Goal: Task Accomplishment & Management: Complete application form

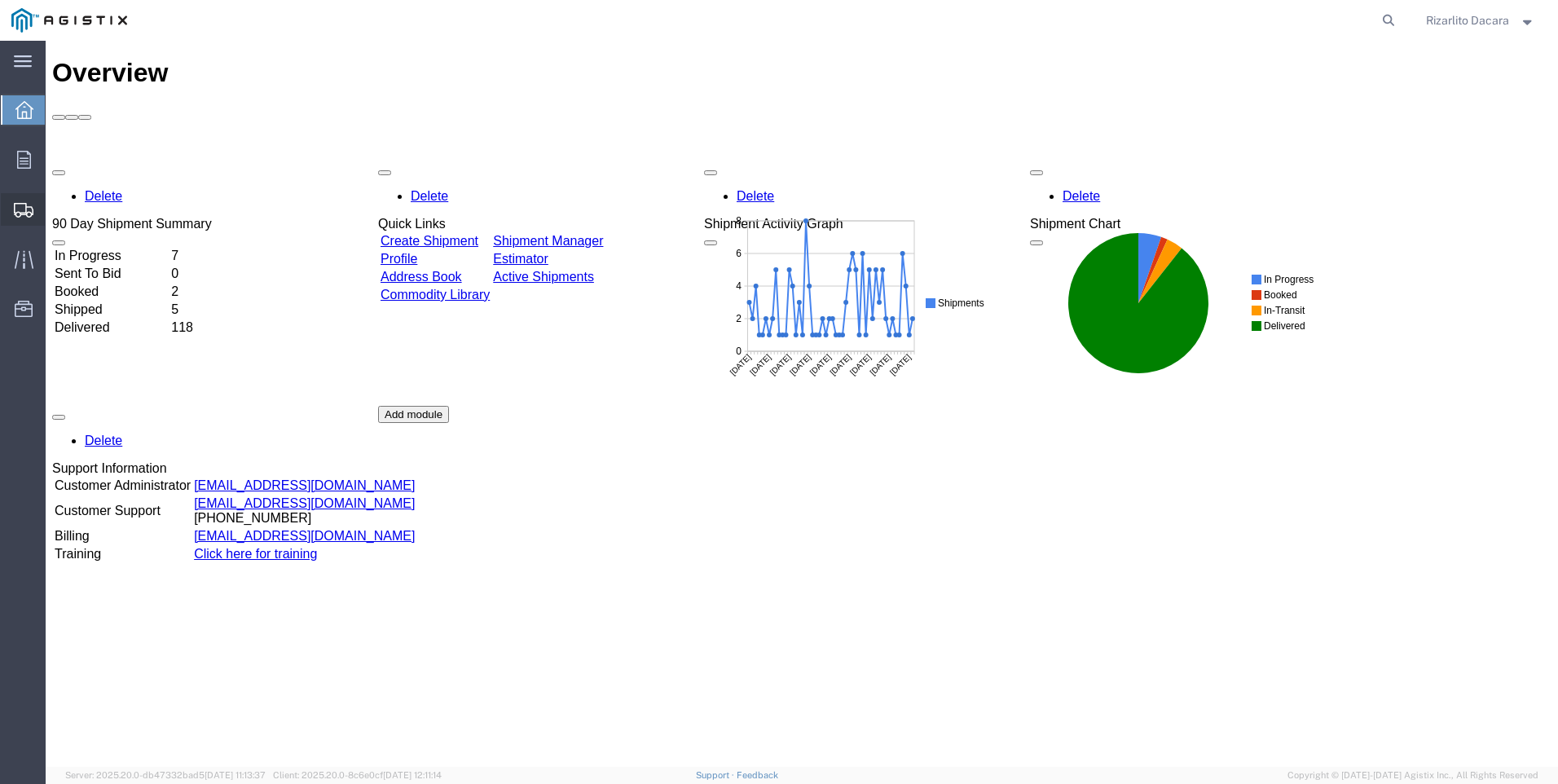
click at [0, 0] on span "Create Shipment" at bounding box center [0, 0] width 0 height 0
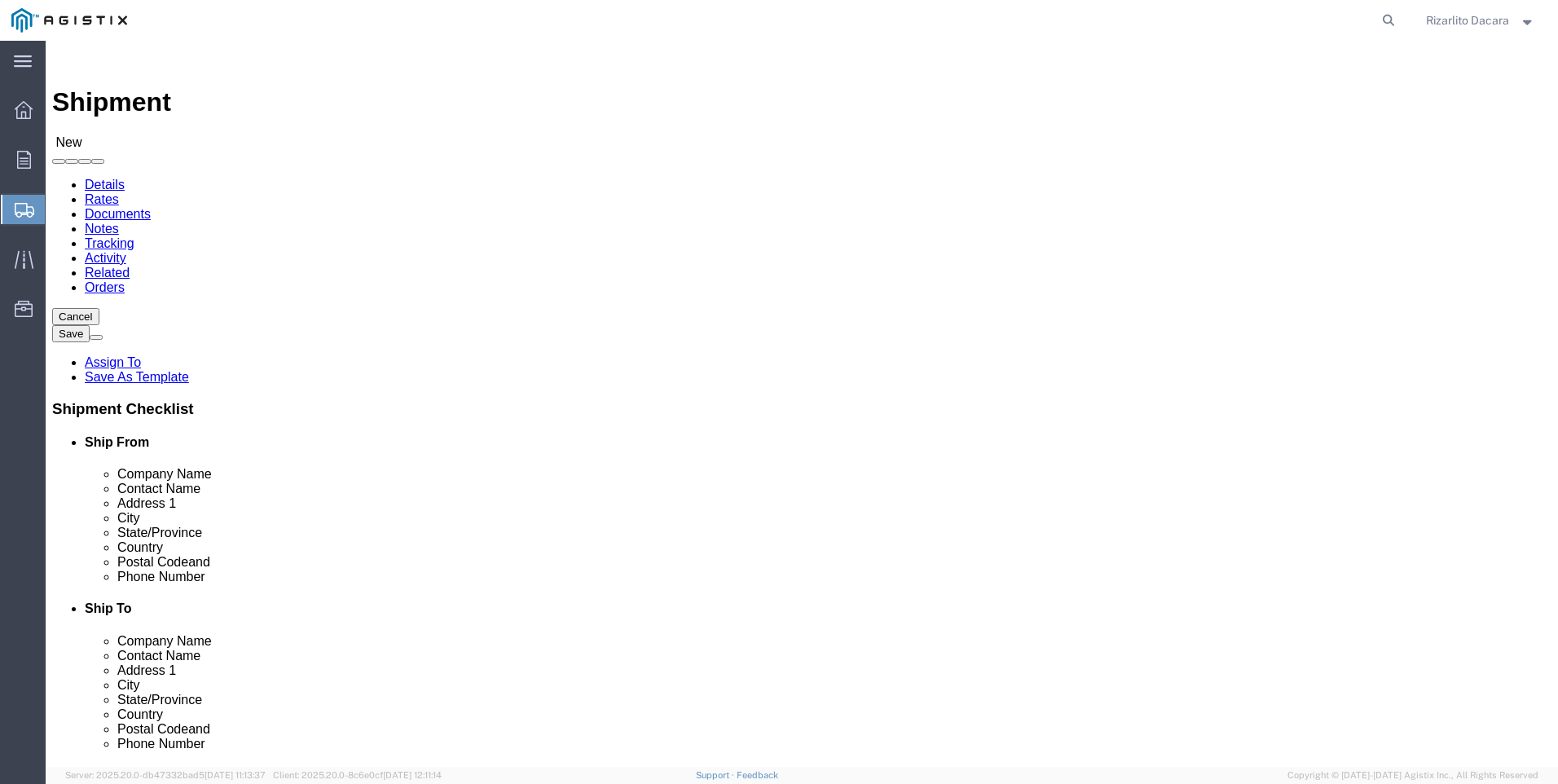
select select
click select "Select MRC Global ([PERSON_NAME] Corp) PG&E"
select select "9596"
click select "Select MRC Global ([PERSON_NAME] Corp) PG&E"
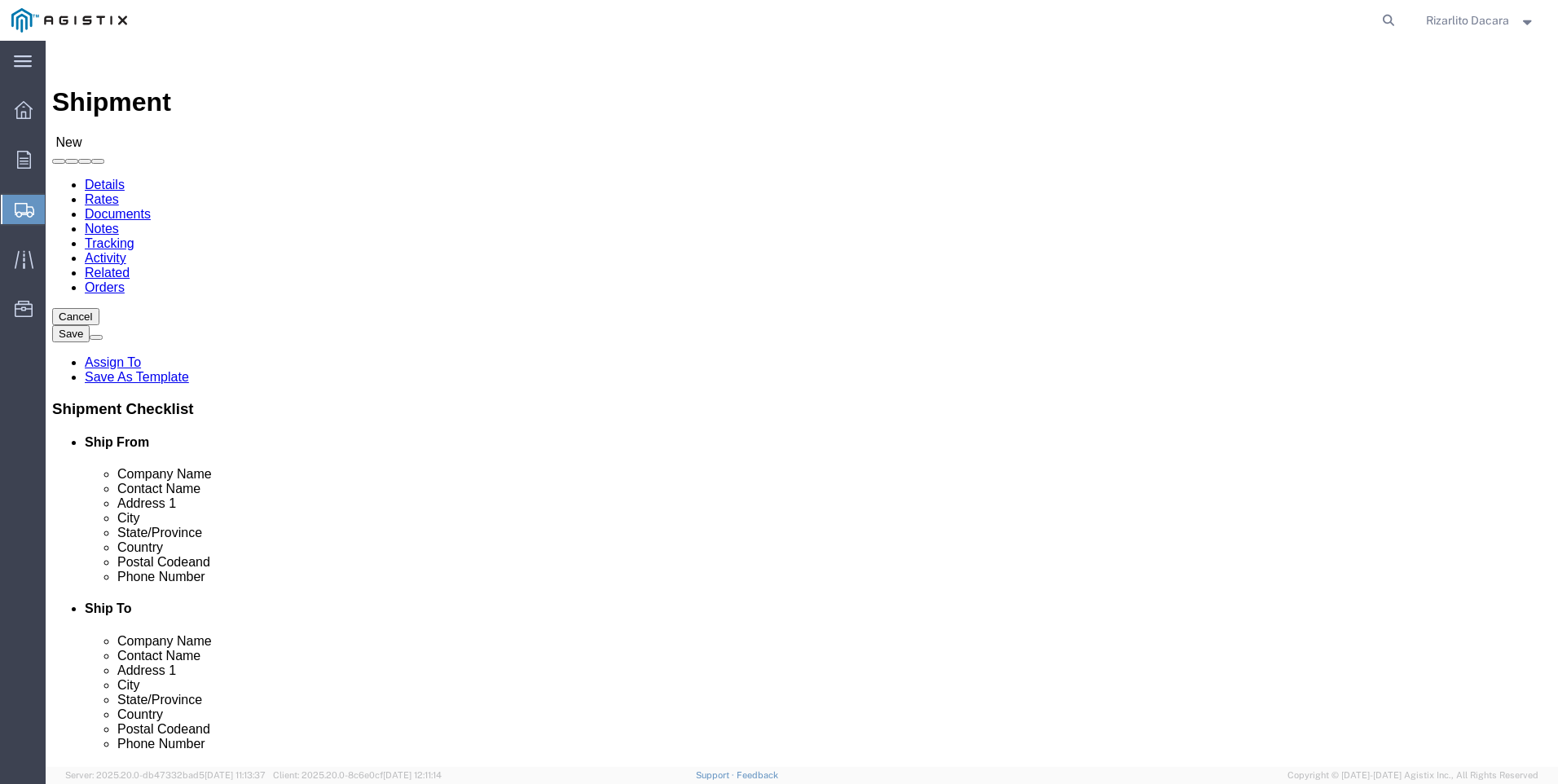
select select
select select "MYPROFILE"
select select "CA"
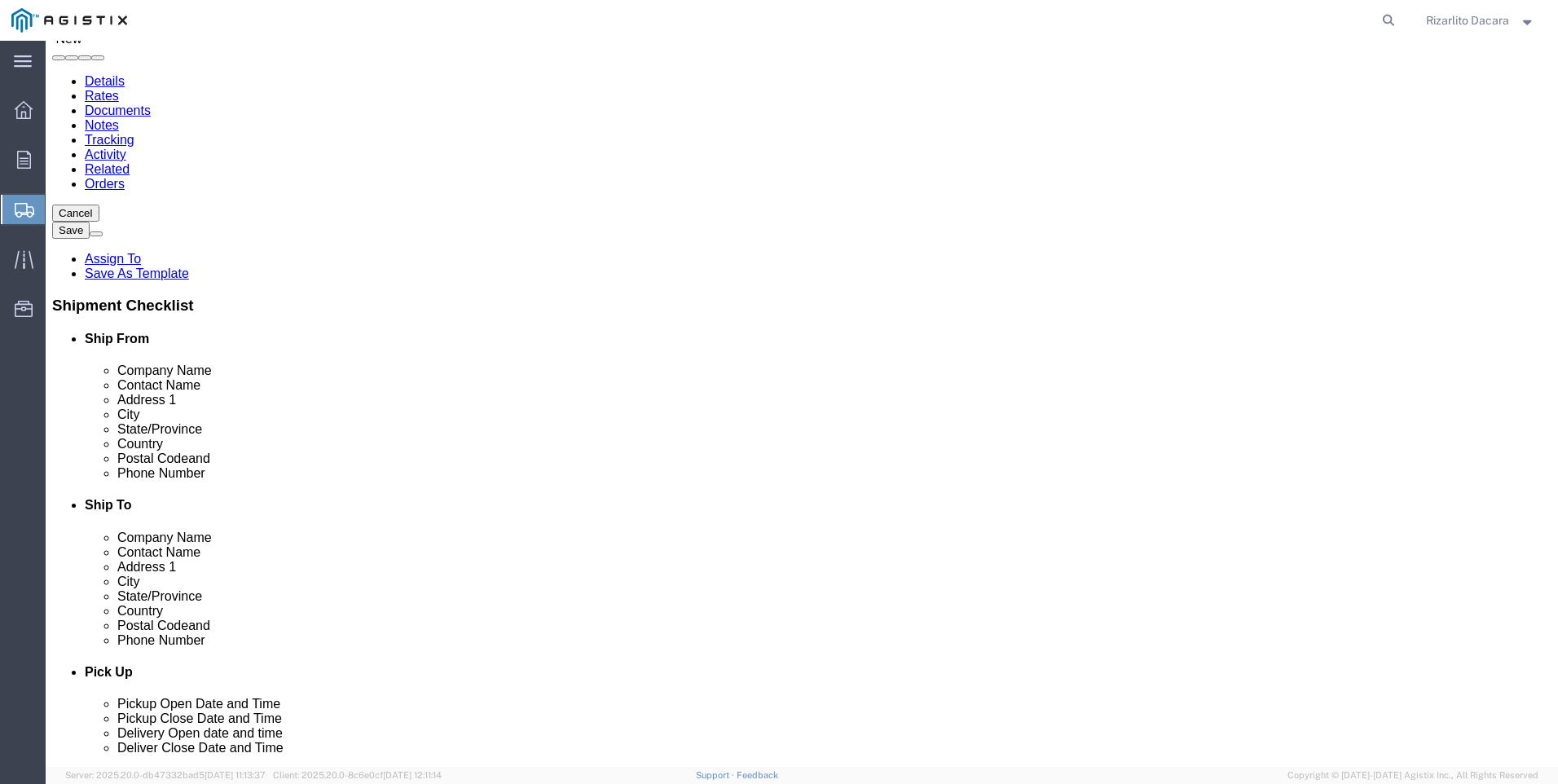
scroll to position [245, 0]
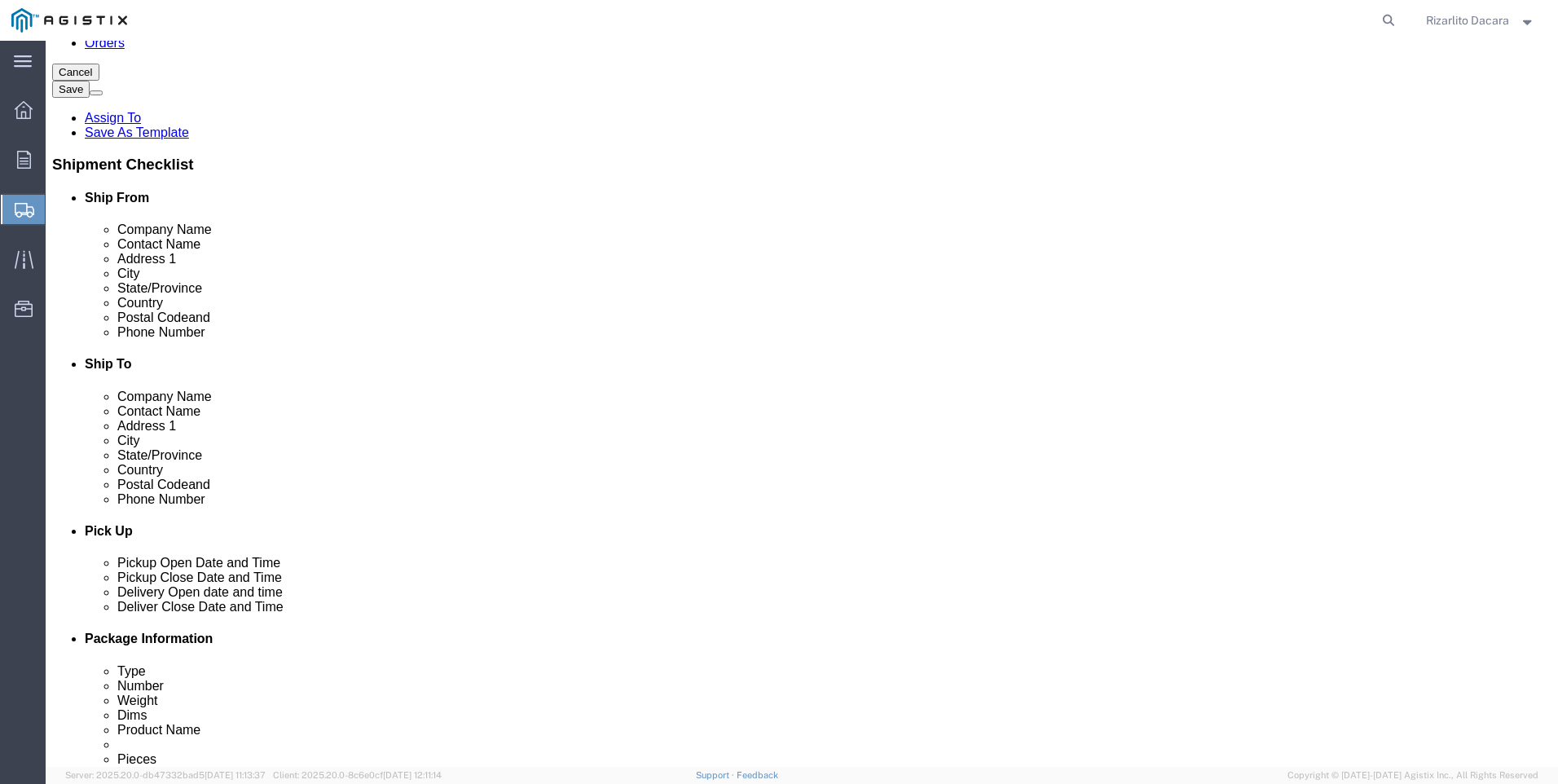
click input "text"
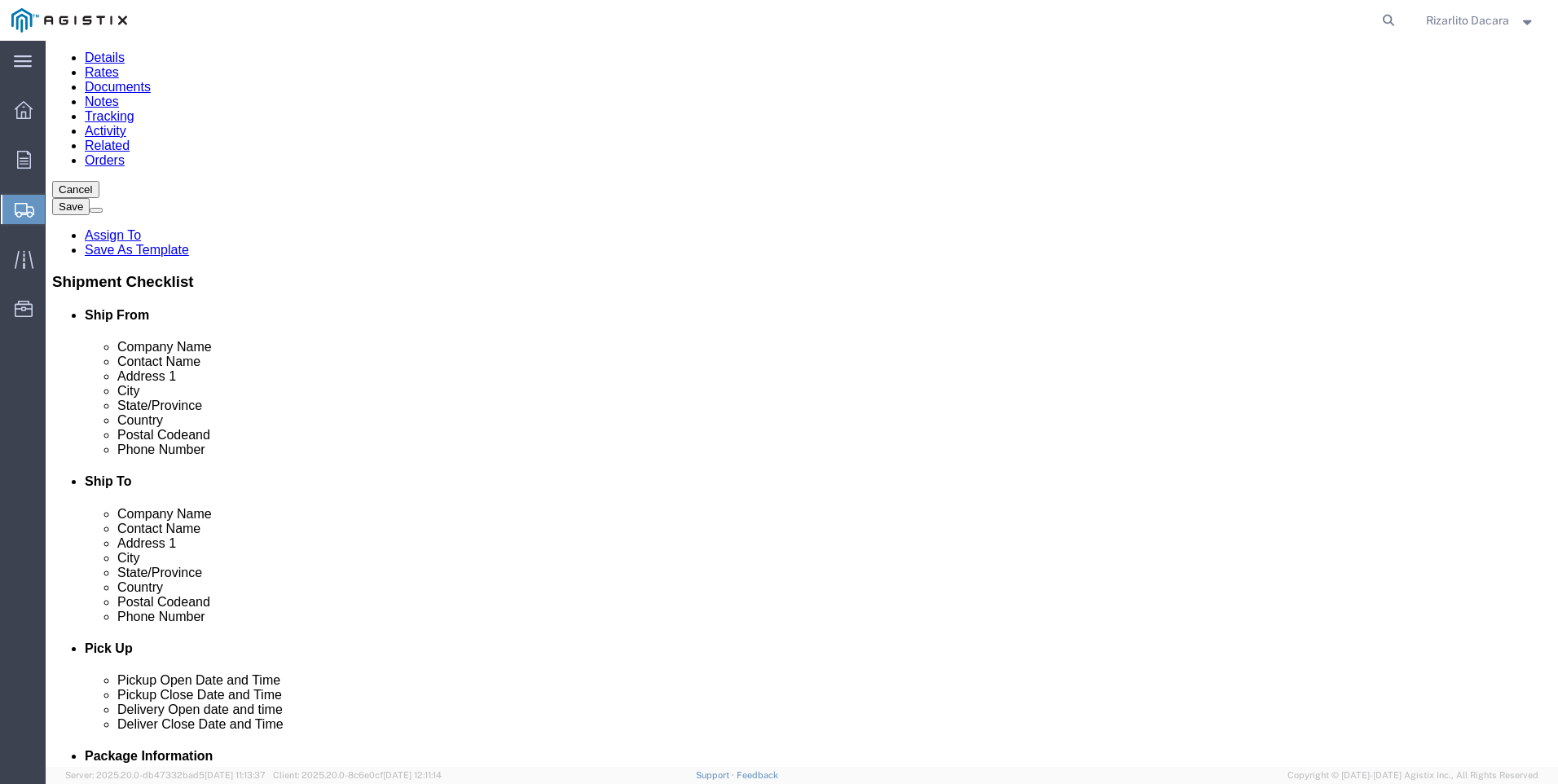
scroll to position [0, 0]
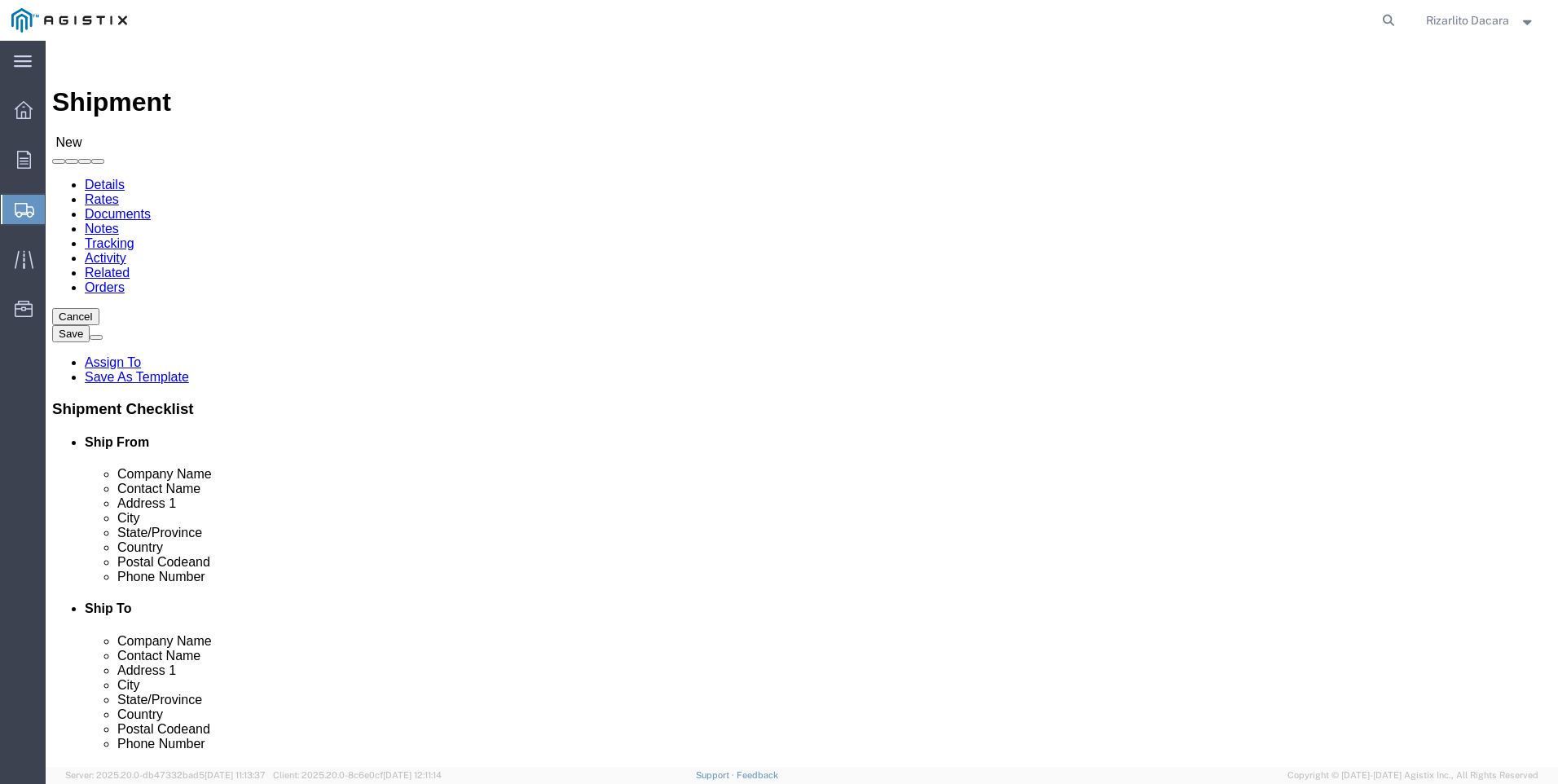
type input "6613916217"
click select "Select All Others [GEOGRAPHIC_DATA] [GEOGRAPHIC_DATA] [GEOGRAPHIC_DATA] [GEOGRA…"
select select "23082"
click select "Select All Others [GEOGRAPHIC_DATA] [GEOGRAPHIC_DATA] [GEOGRAPHIC_DATA] [GEOGRA…"
click input "text"
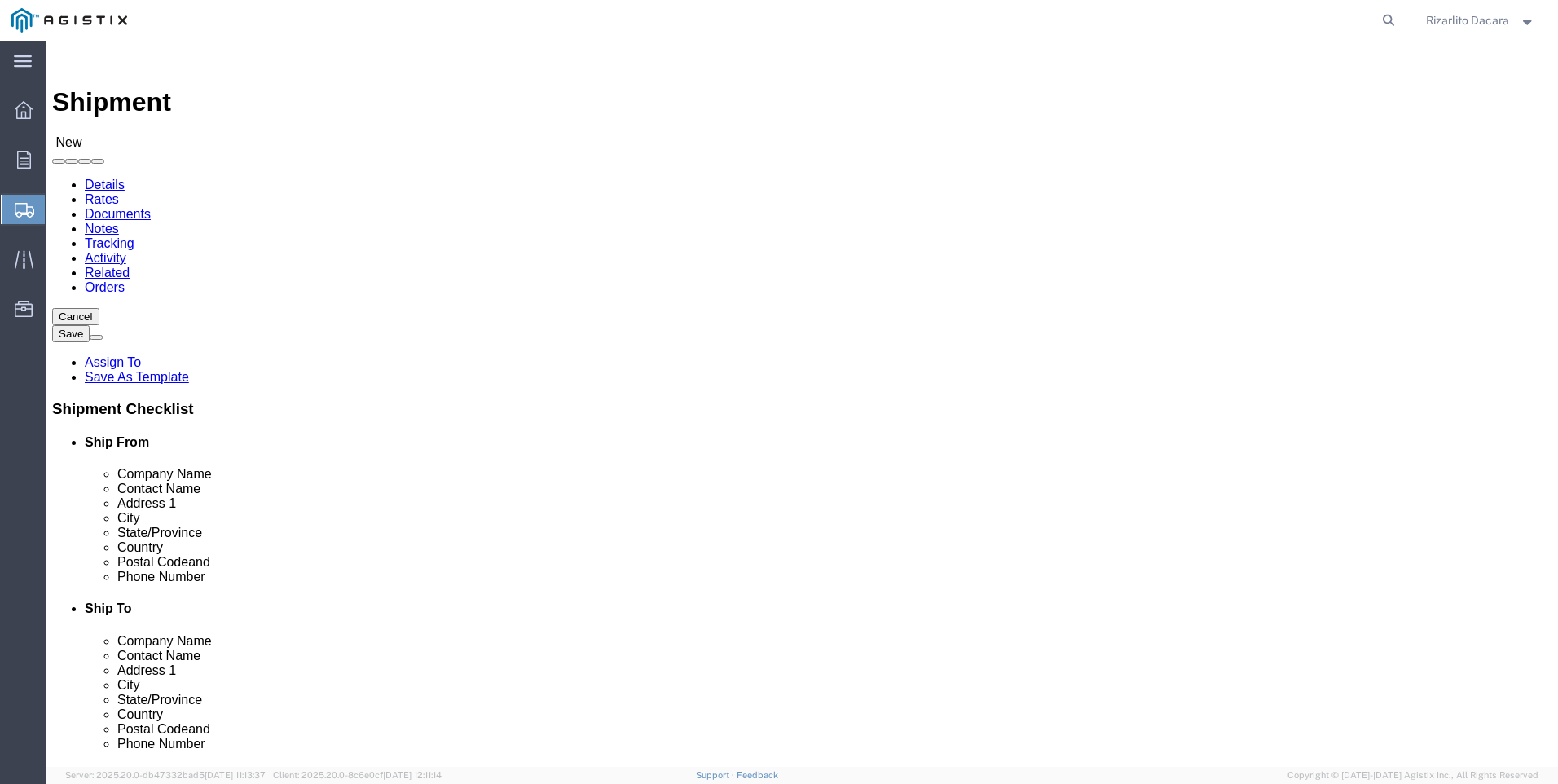
type input "fres"
click div "- PG&E - ([PERSON_NAME]) [STREET_ADDRESS]"
select select "CA"
type input "[GEOGRAPHIC_DATA]"
click input "text"
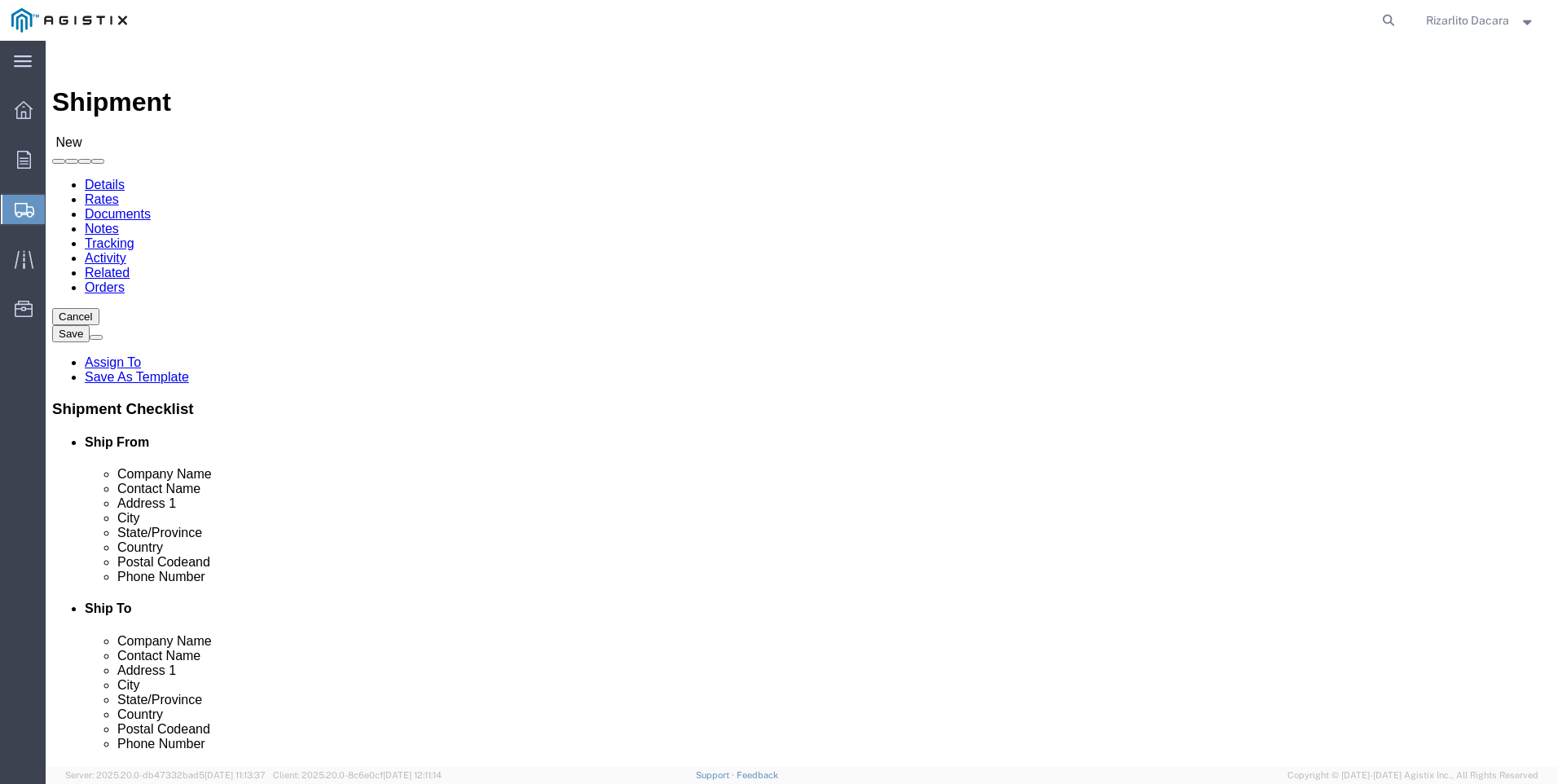
type input "R"
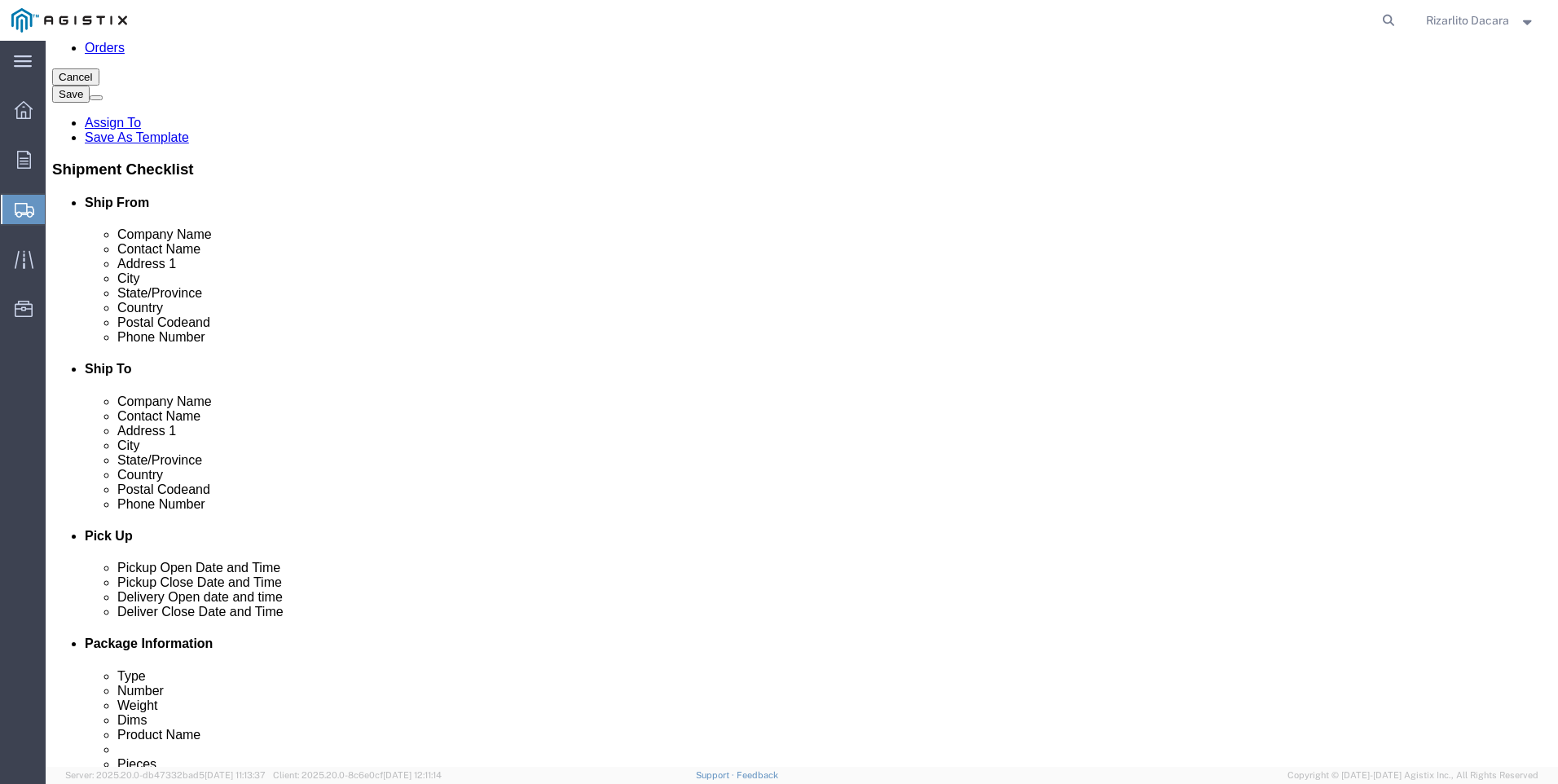
scroll to position [245, 0]
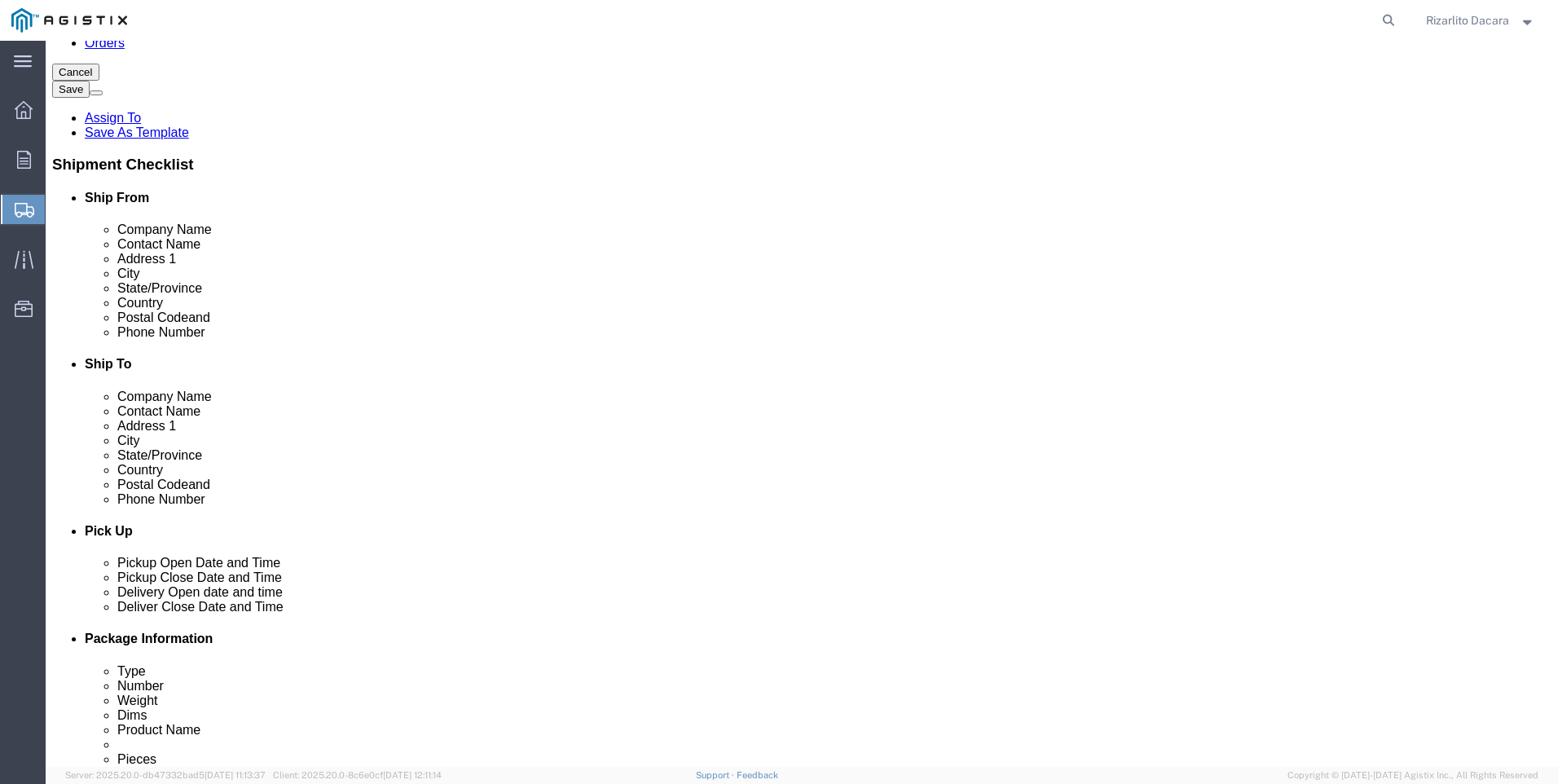
type input "[PERSON_NAME]"
click input "text"
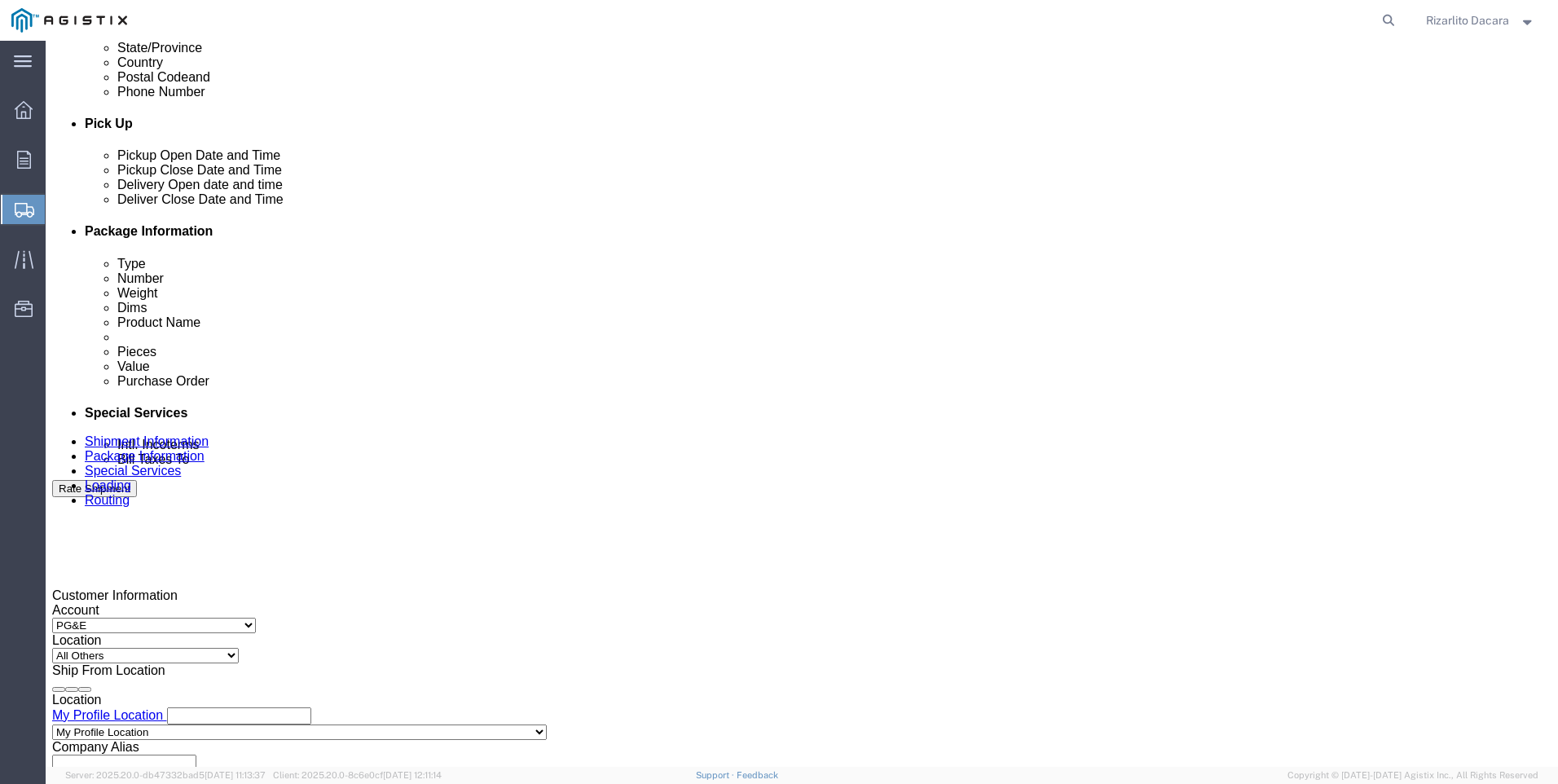
scroll to position [978, 0]
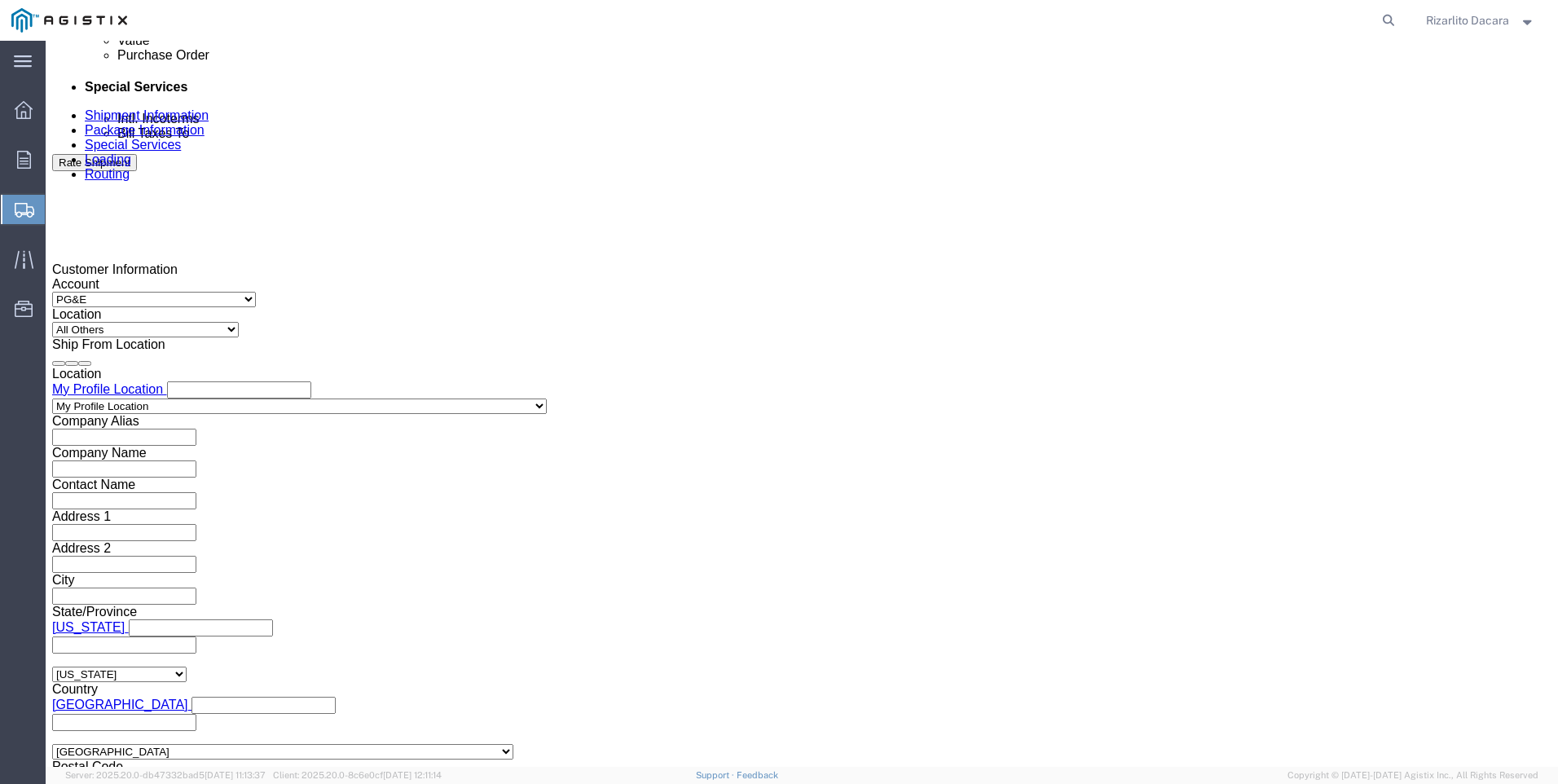
type input "[PHONE_NUMBER]"
click div "[DATE] 12:00 PM"
click button "Apply"
click div "[DATE] 1:00 PM"
click button "Apply"
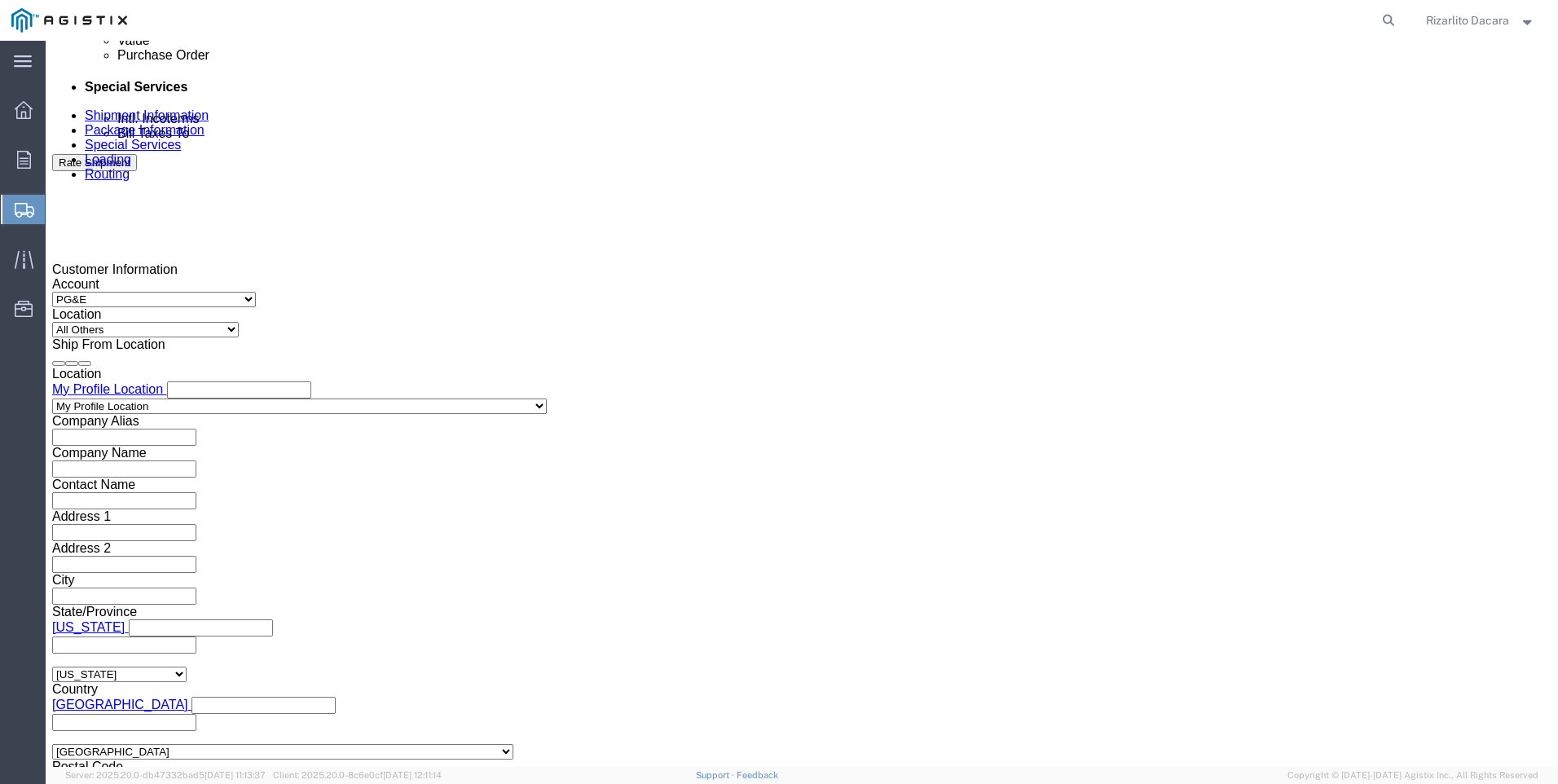
click div
click input "2:00 PM"
type input "7:00 AM"
click button "Apply"
click div
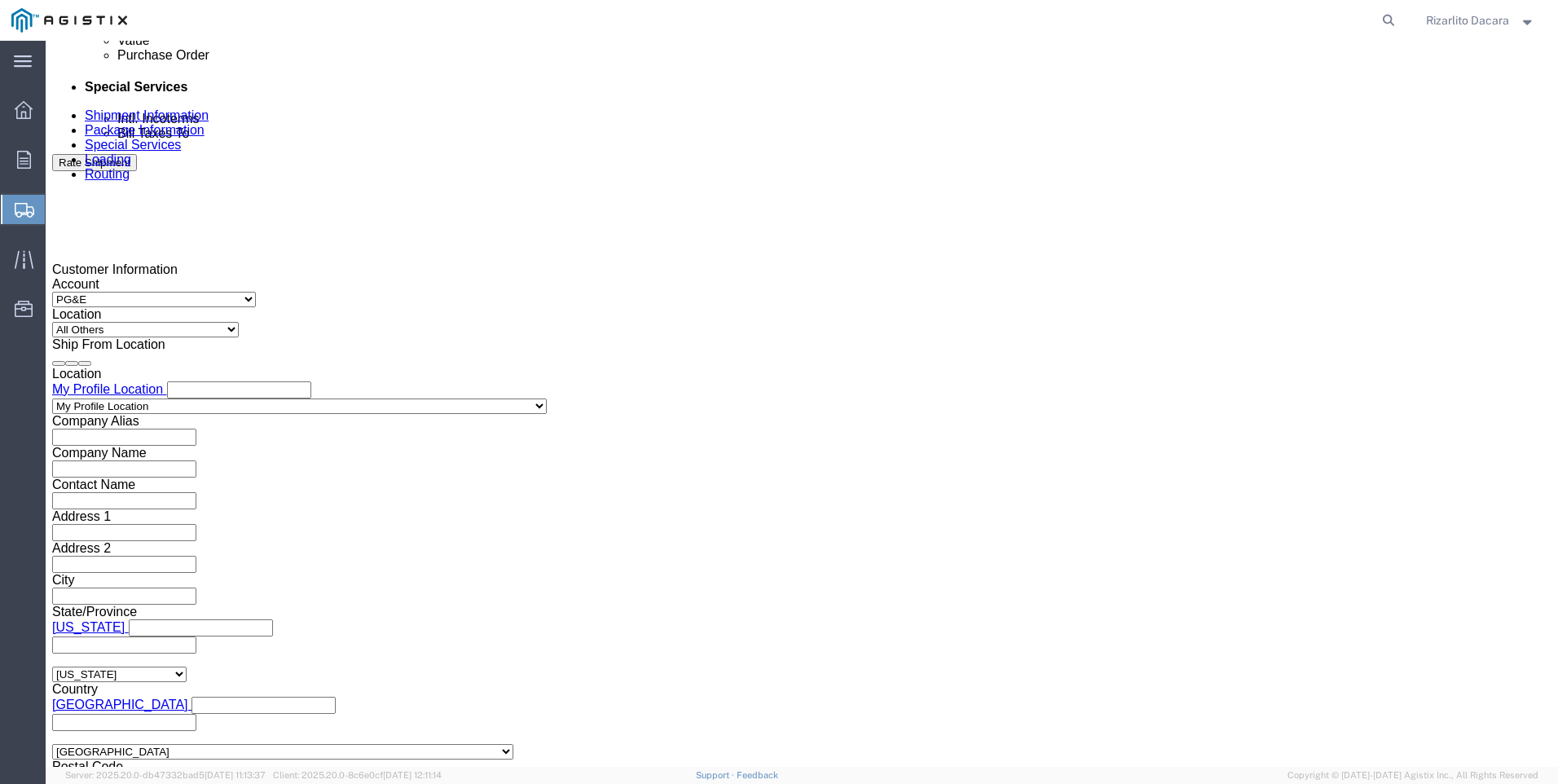
type input "11:00 AM"
click button "Apply"
click div "[DATE] 12:00 PM"
click input "12:00 PM"
type input "7:00 AM"
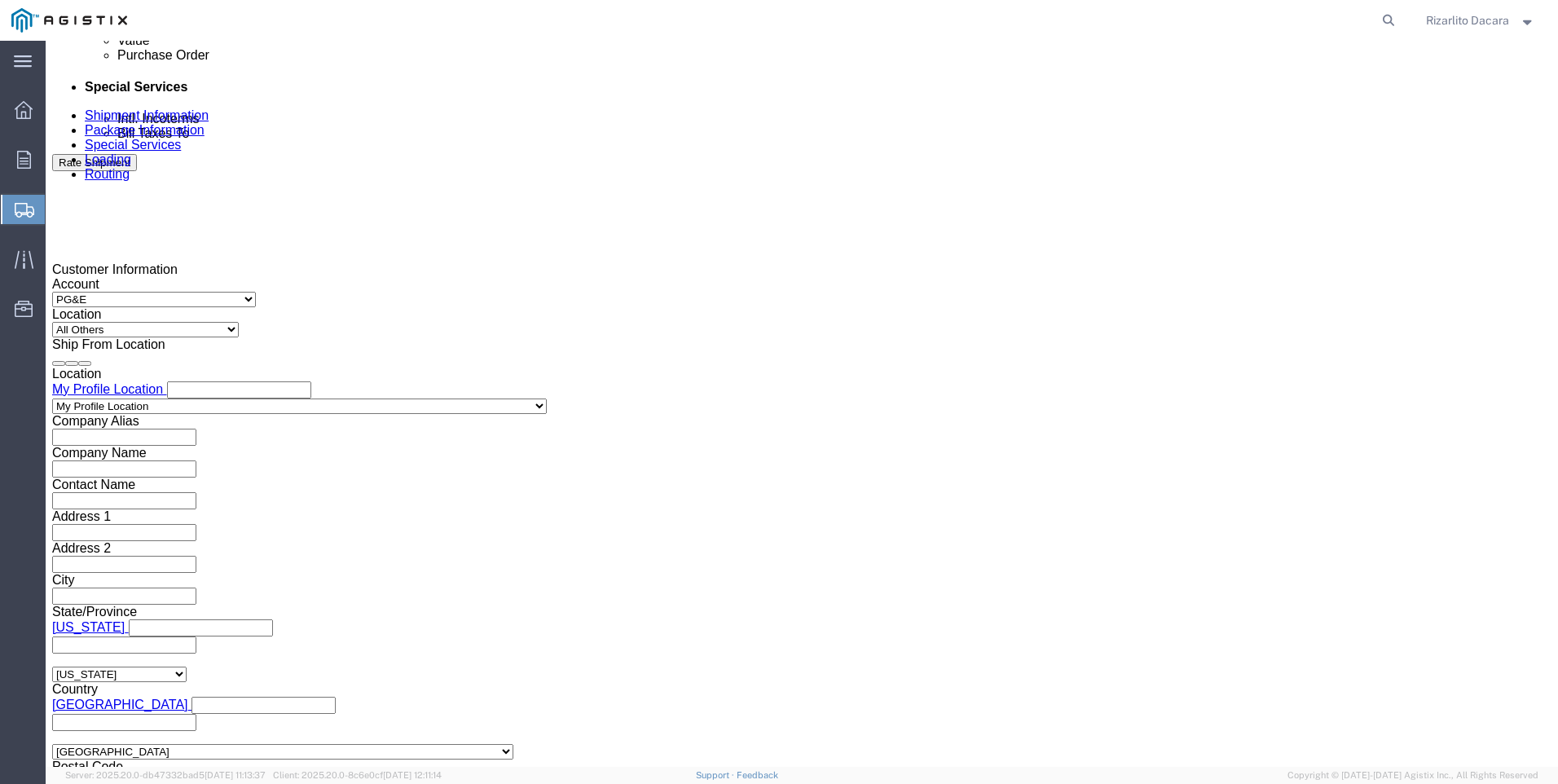
click button "Apply"
click div "[DATE] 8:00 AM"
click button "Apply"
click div "[DATE] 9:00 AM"
type input "8:00 AM"
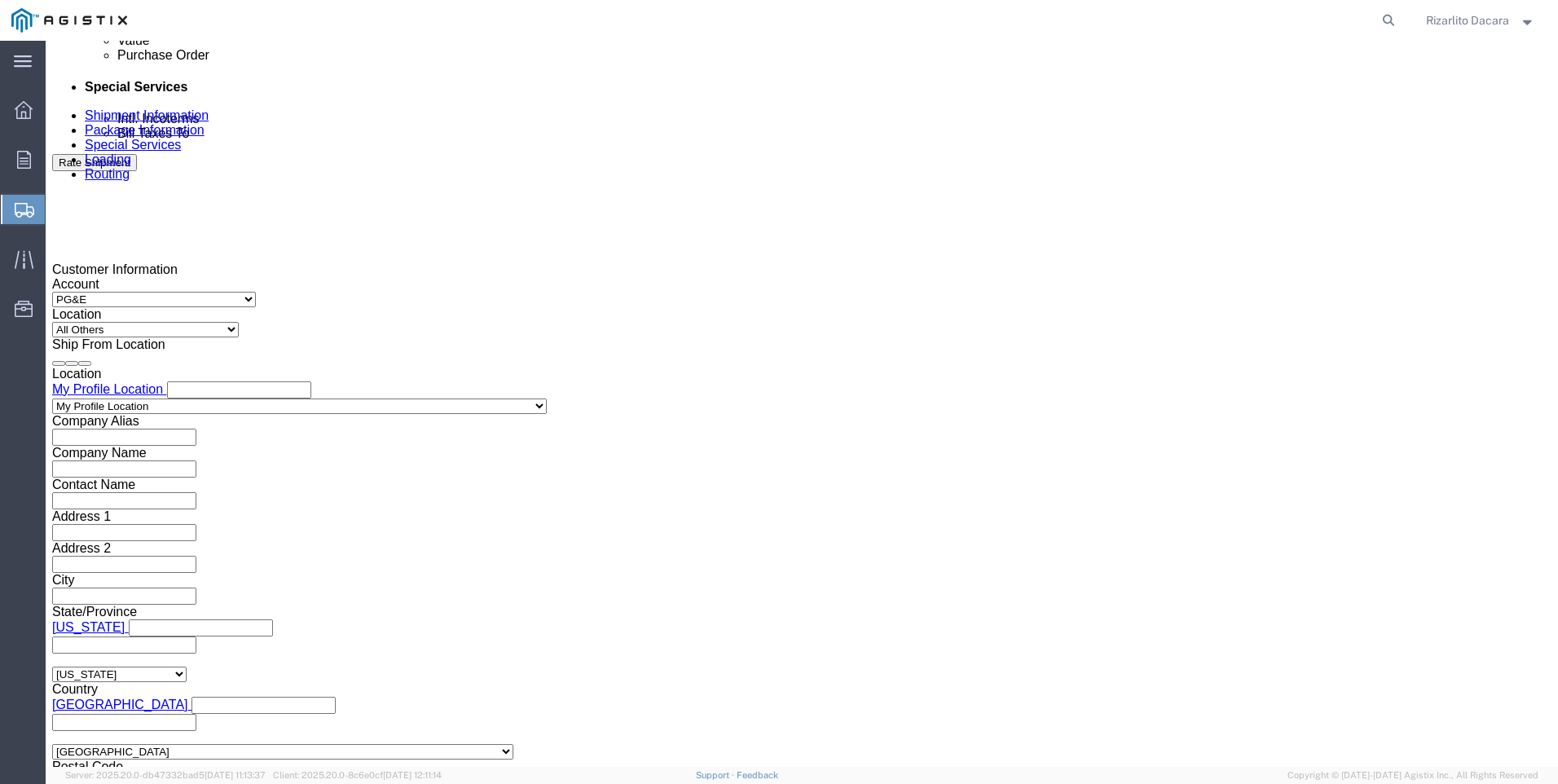
click button "Apply"
click input "text"
click select "Select Account Type Activity ID Airline Appointment Number ASN Batch Request # …"
select select "SALEORDR"
click select "Select Account Type Activity ID Airline Appointment Number ASN Batch Request # …"
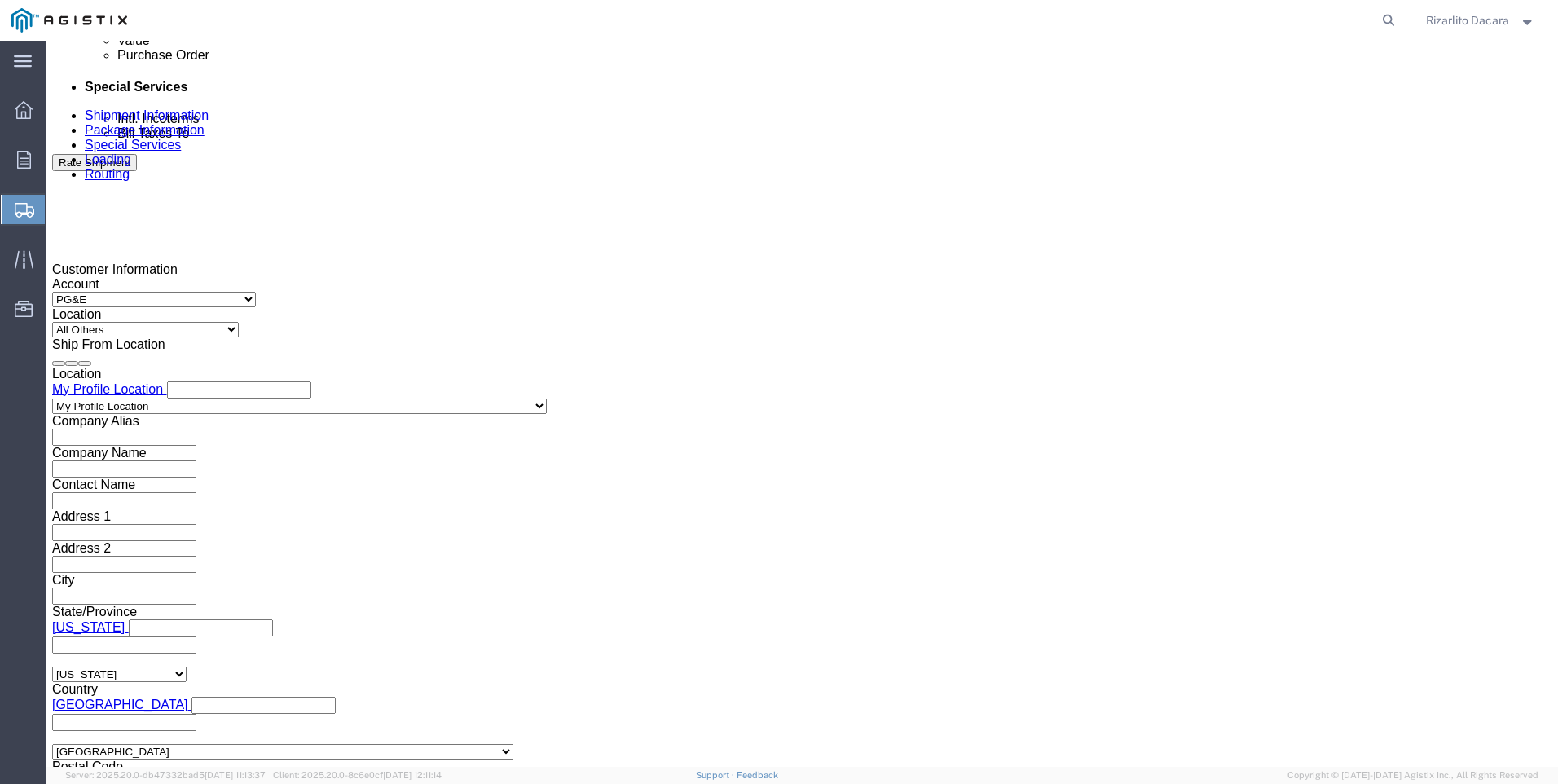
click input "text"
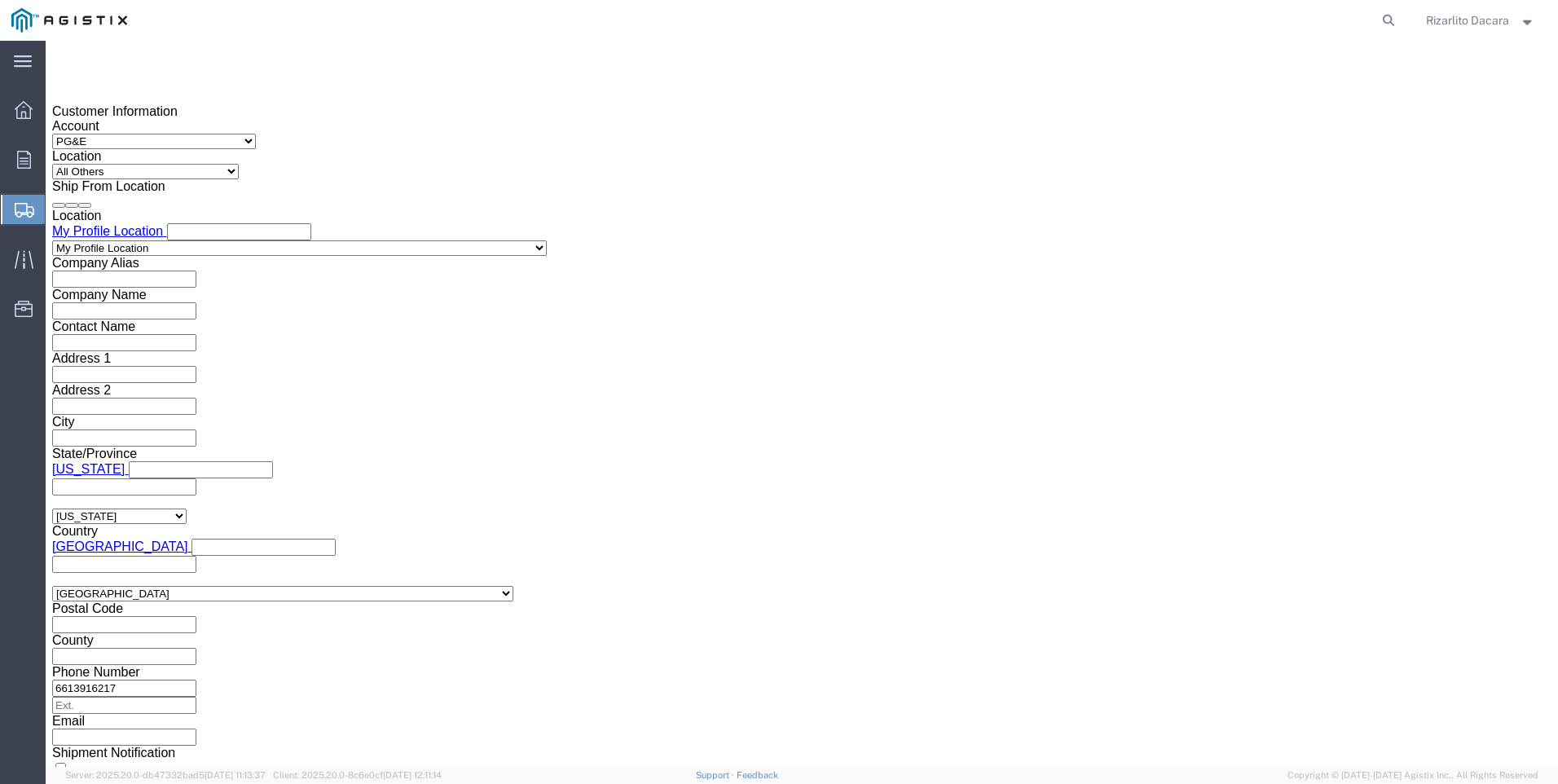
scroll to position [1151, 0]
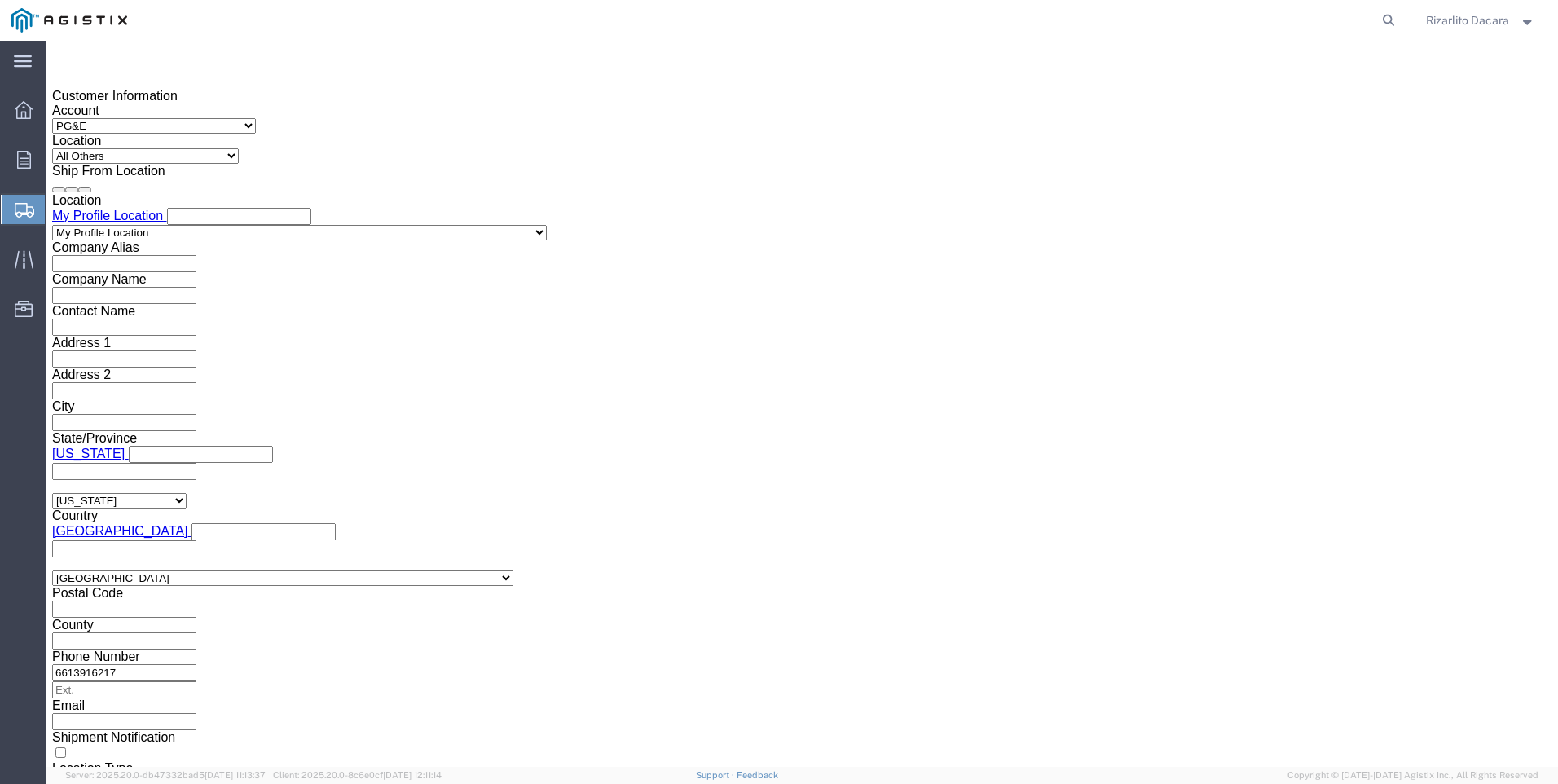
type input "100000103982"
click button "Continue"
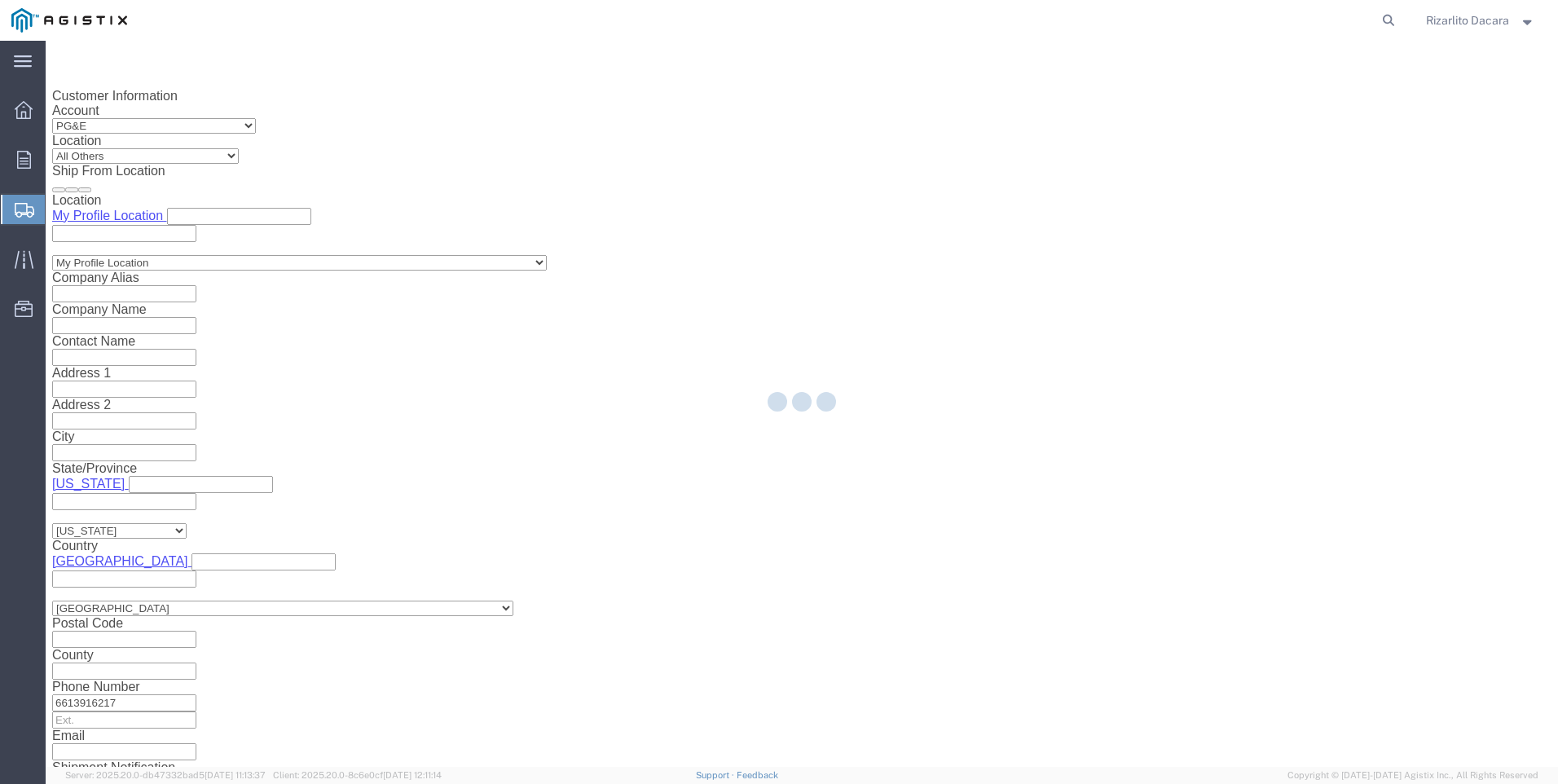
select select "21483"
select select "PURCHORD"
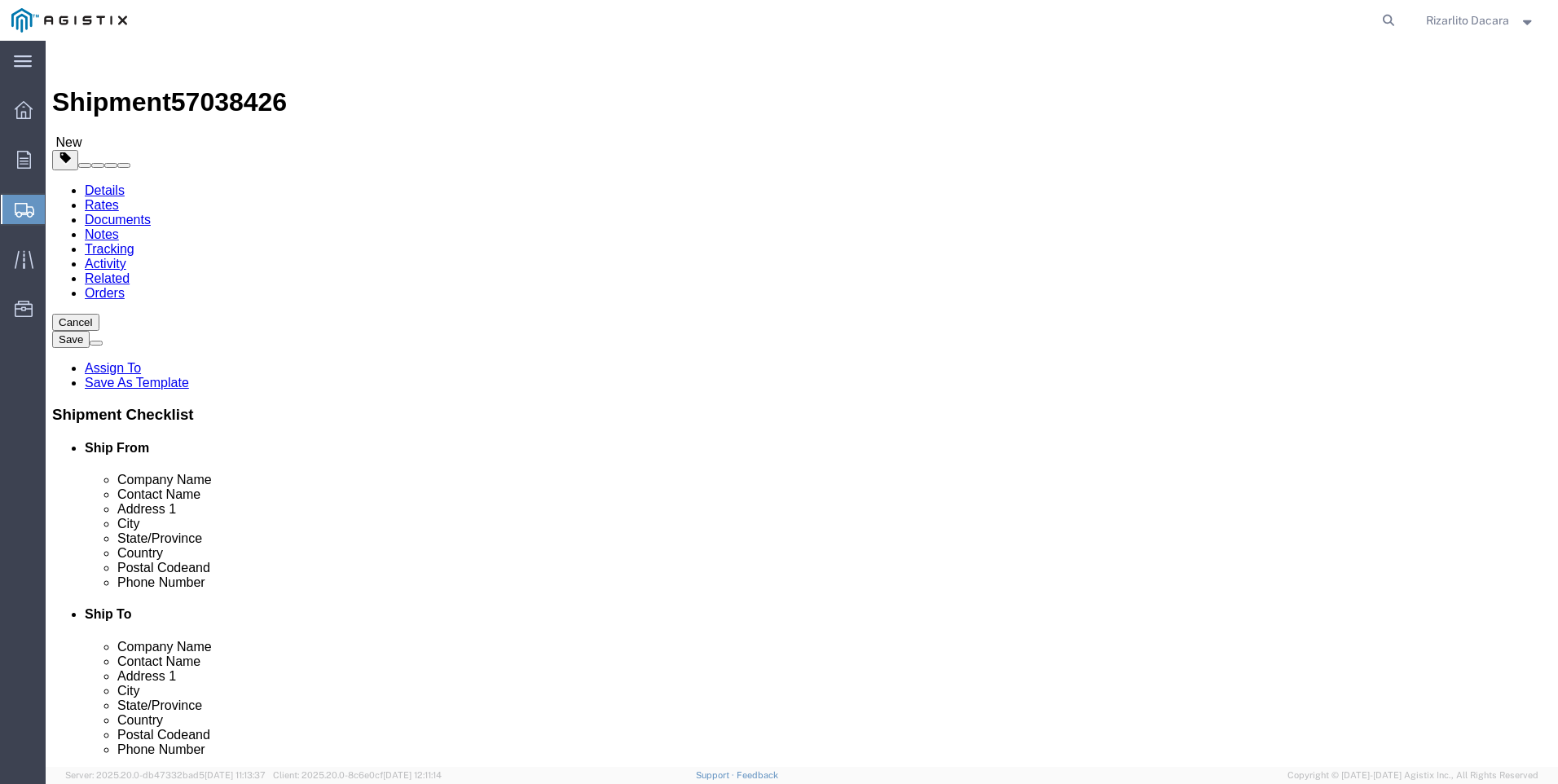
click select "Select Bulk Bundle(s) Cardboard Box(es) Carton(s) Crate(s) Drum(s) (Fiberboard)…"
select select "BNDL"
click select "Select Bulk Bundle(s) Cardboard Box(es) Carton(s) Crate(s) Drum(s) (Fiberboard)…"
click input "text"
type input "240"
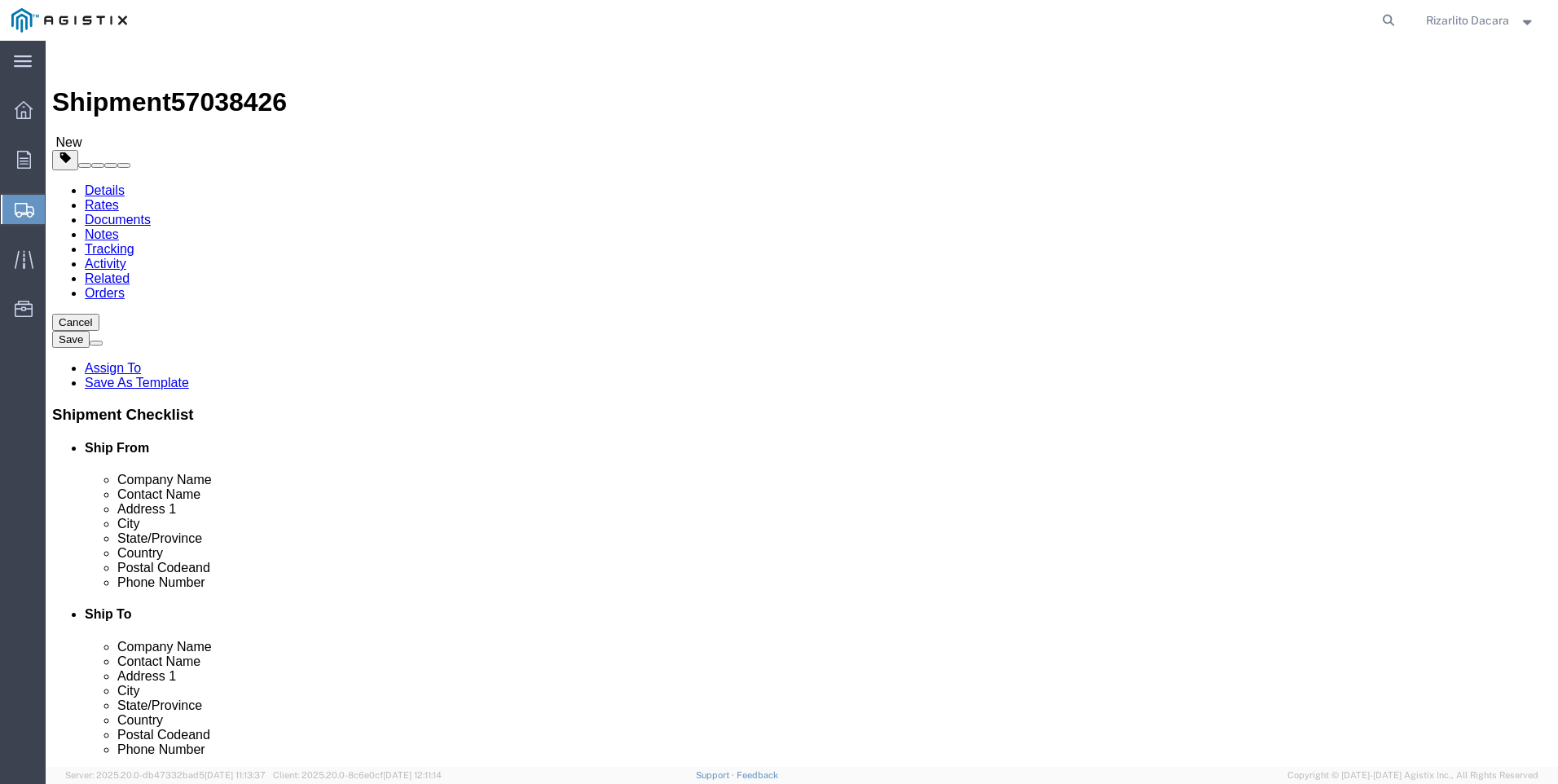
type input "3.75"
type input "272"
click span
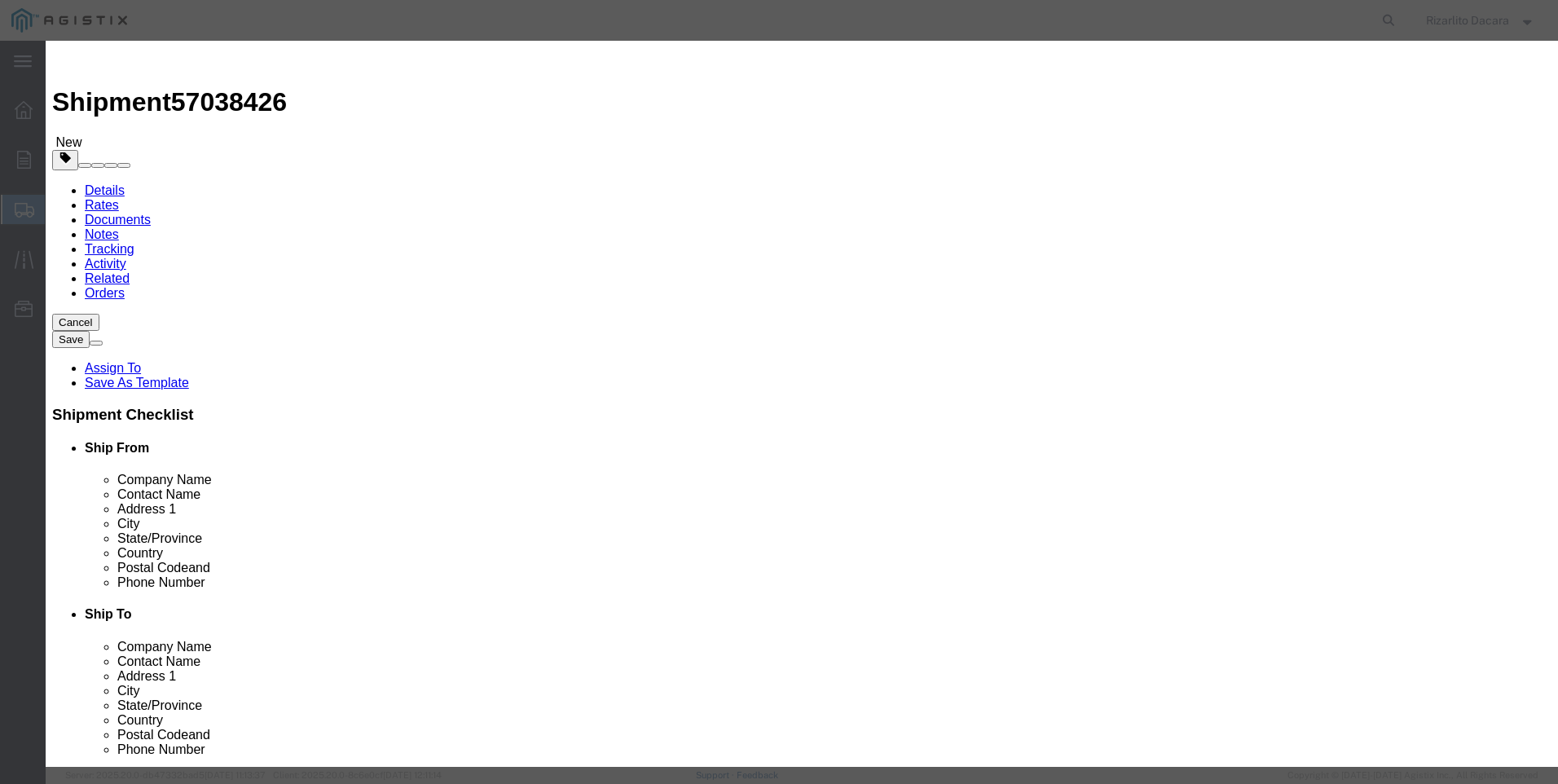
click input "text"
type input "1-1/4 ptc std blk smls srl pipe"
click input "0"
type input "3"
click input "text"
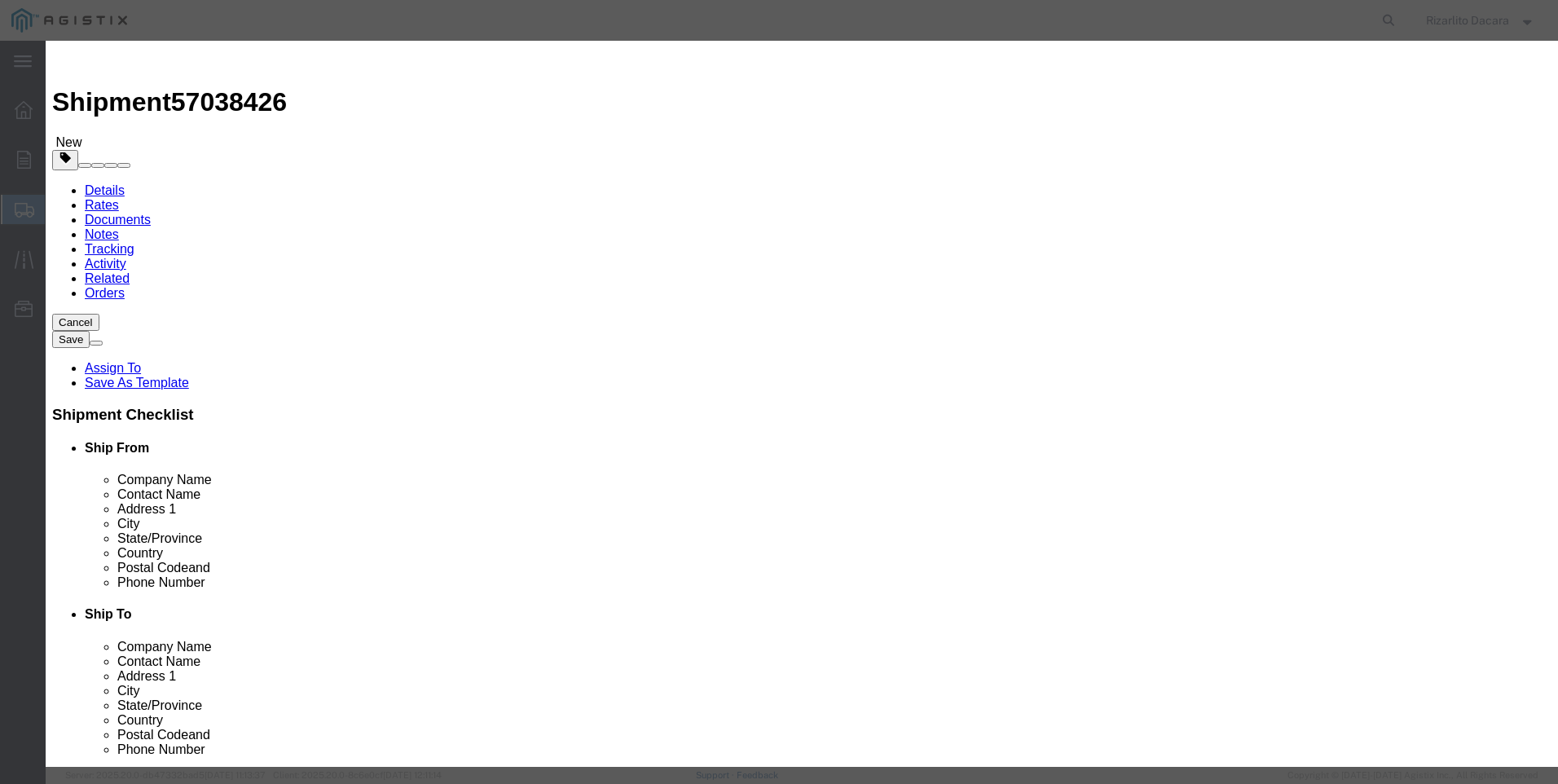
type input "1,398"
click select "Select 50 55 60 65 70 85 92.5 100 125 175 250 300 400"
select select "60"
click select "Select 50 55 60 65 70 85 92.5 100 125 175 250 300 400"
click button "Save & Close"
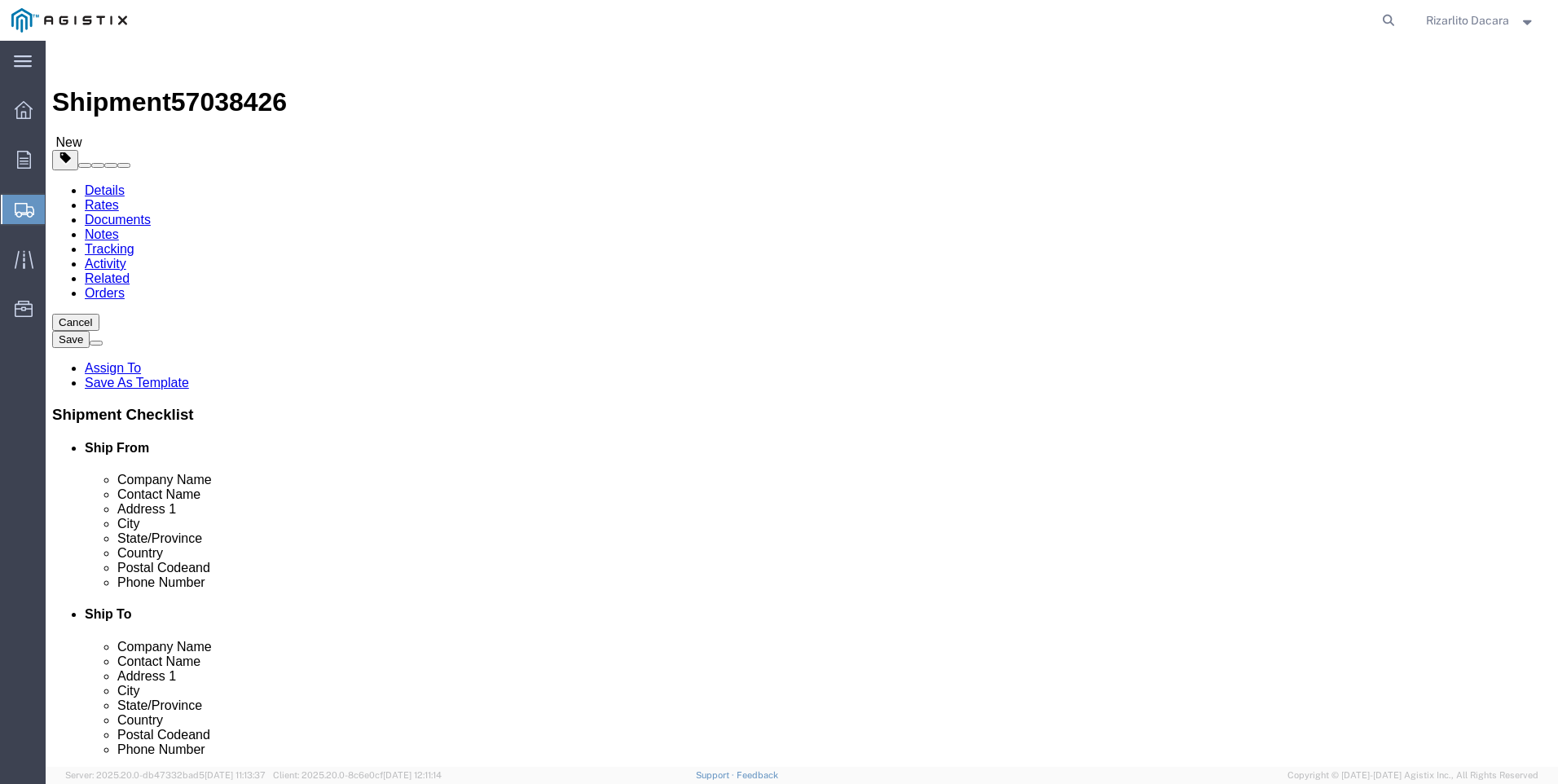
click button "Rate Shipment"
click icon
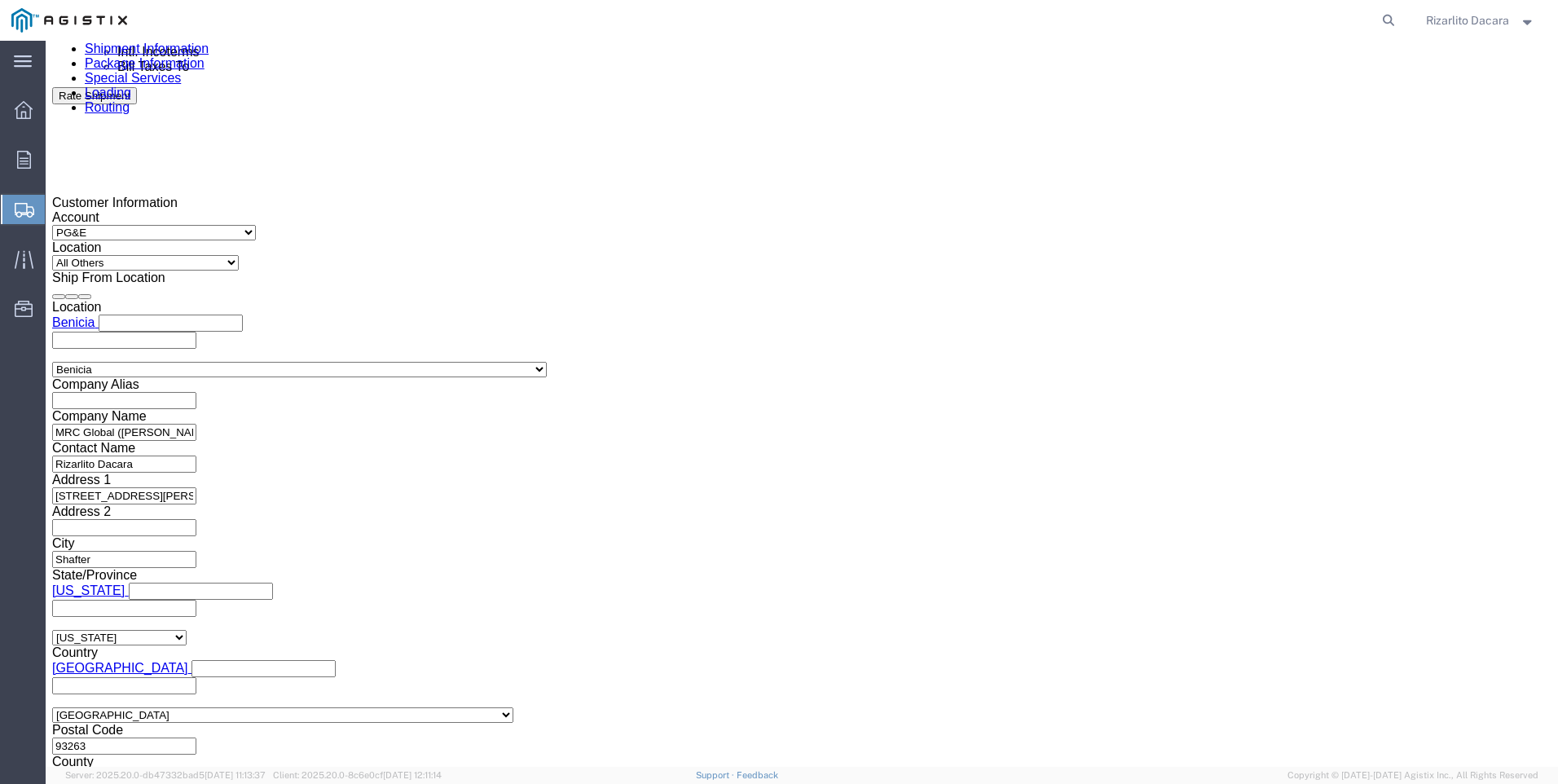
scroll to position [1058, 0]
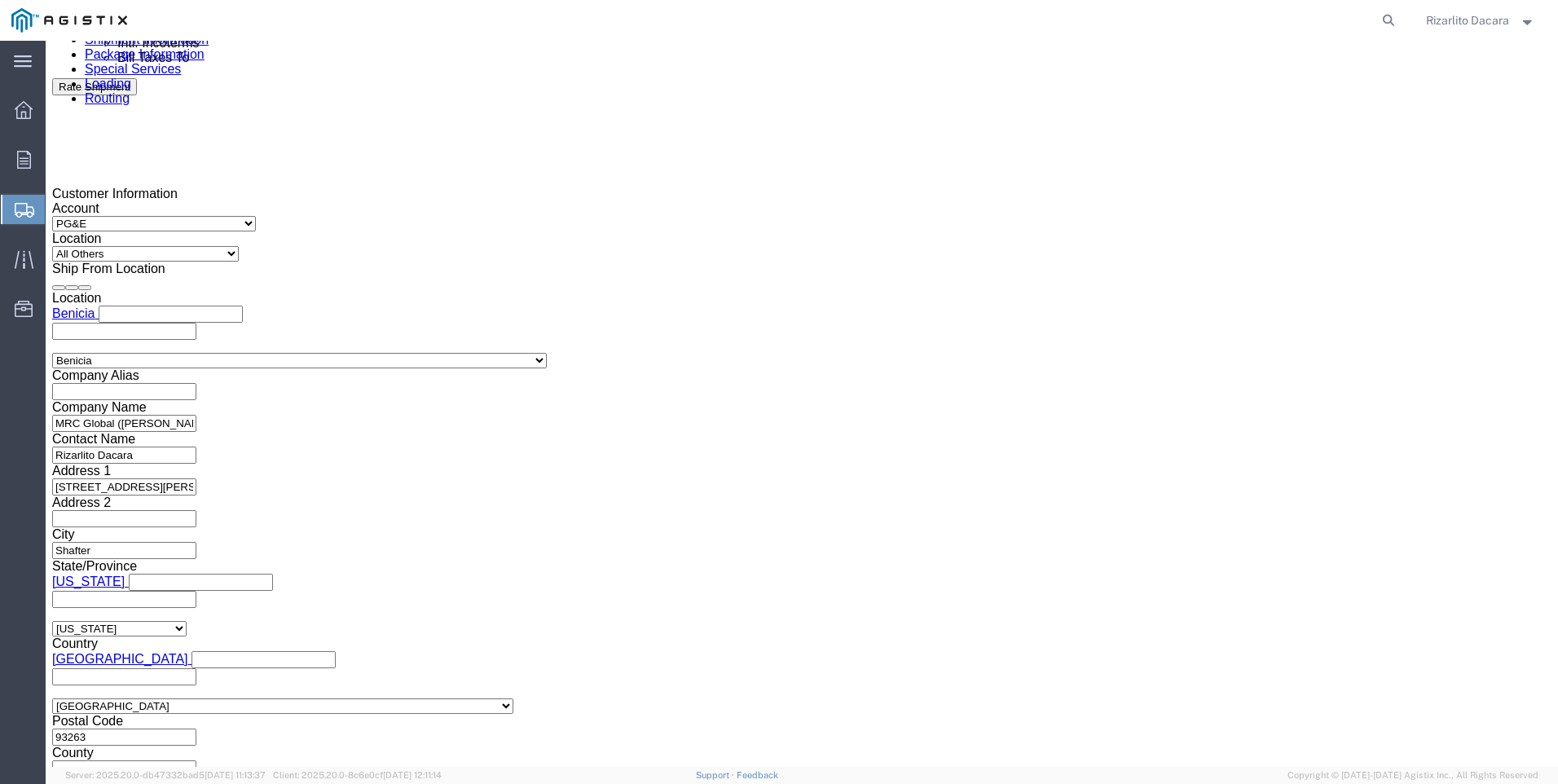
click input "100000103982"
type input "1"
type input "3501421901"
click select "Select Account Type Activity ID Airline Appointment Number ASN Batch Request # …"
select select "SALEORDR"
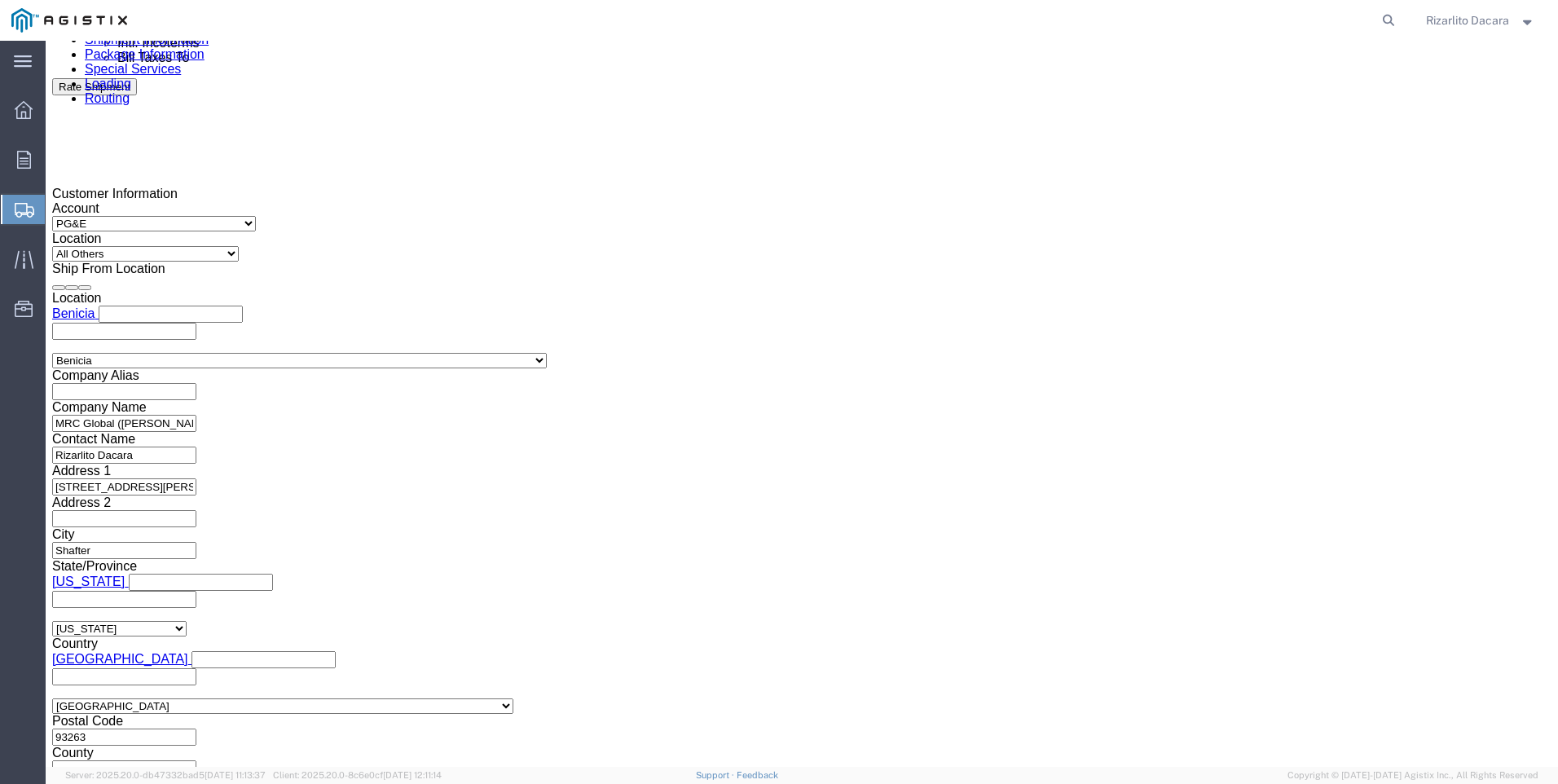
click select "Select Account Type Activity ID Airline Appointment Number ASN Batch Request # …"
click input "text"
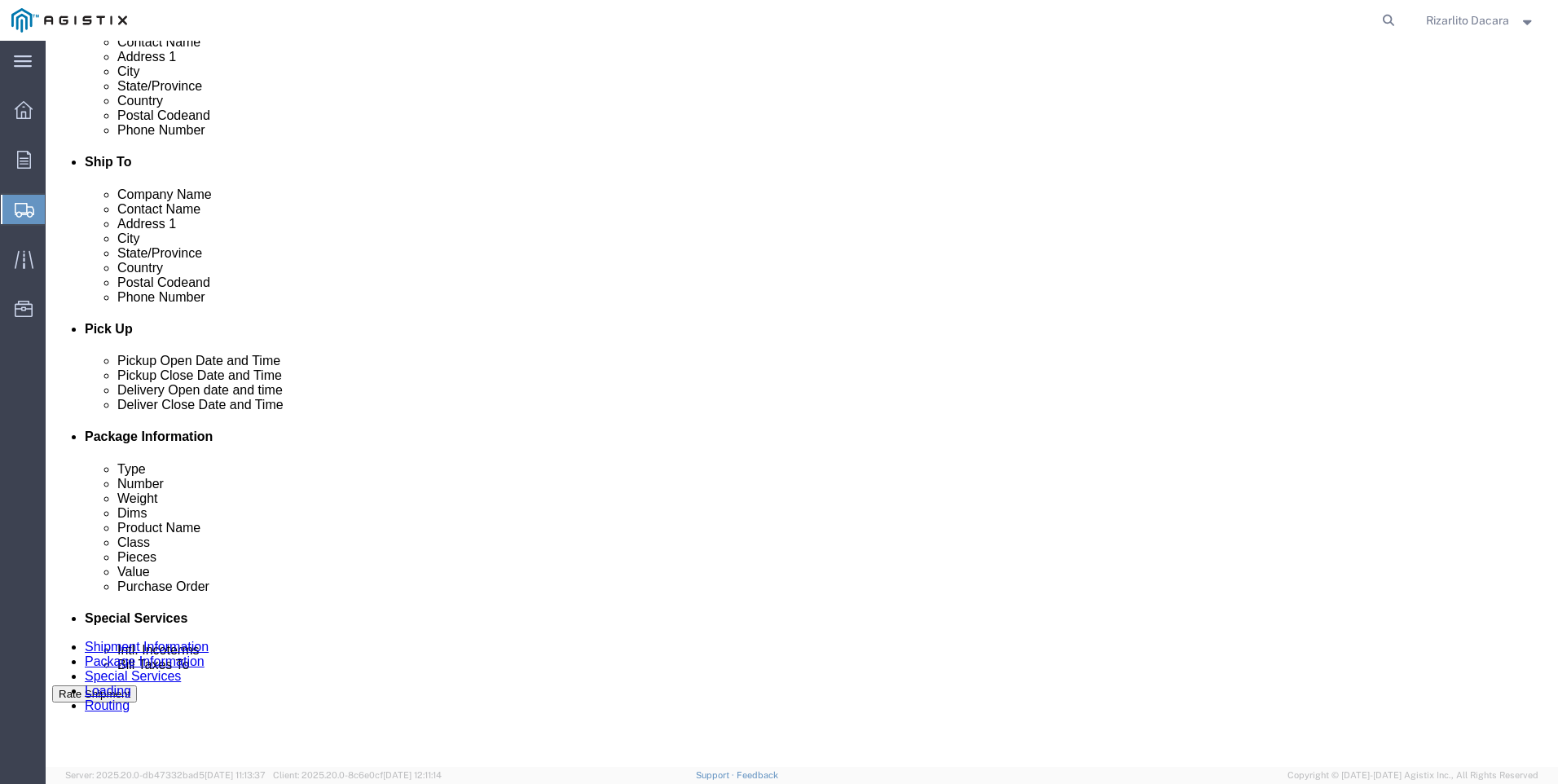
scroll to position [488, 0]
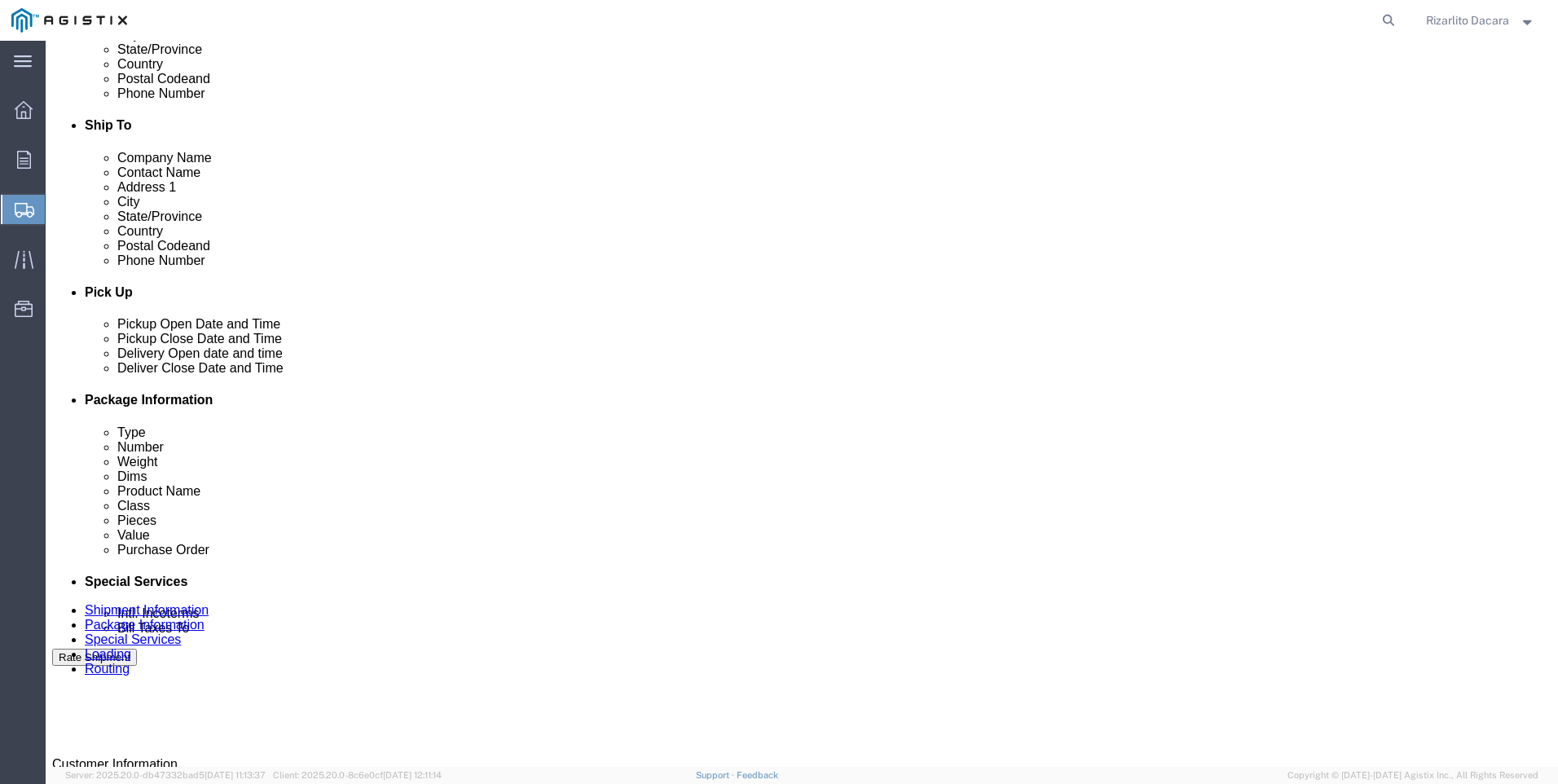
type input "100000103982"
click button "Rate Shipment"
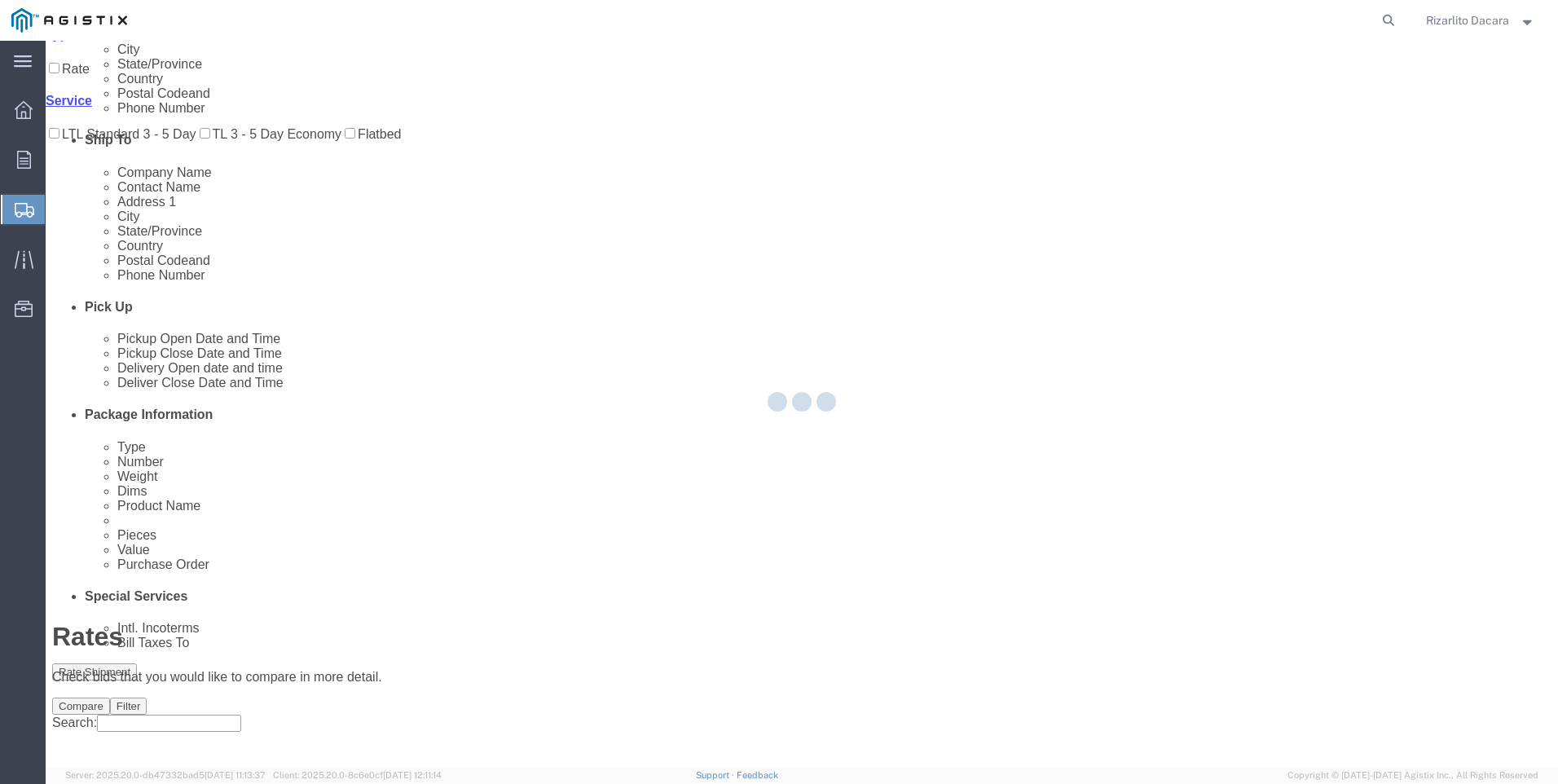
scroll to position [0, 0]
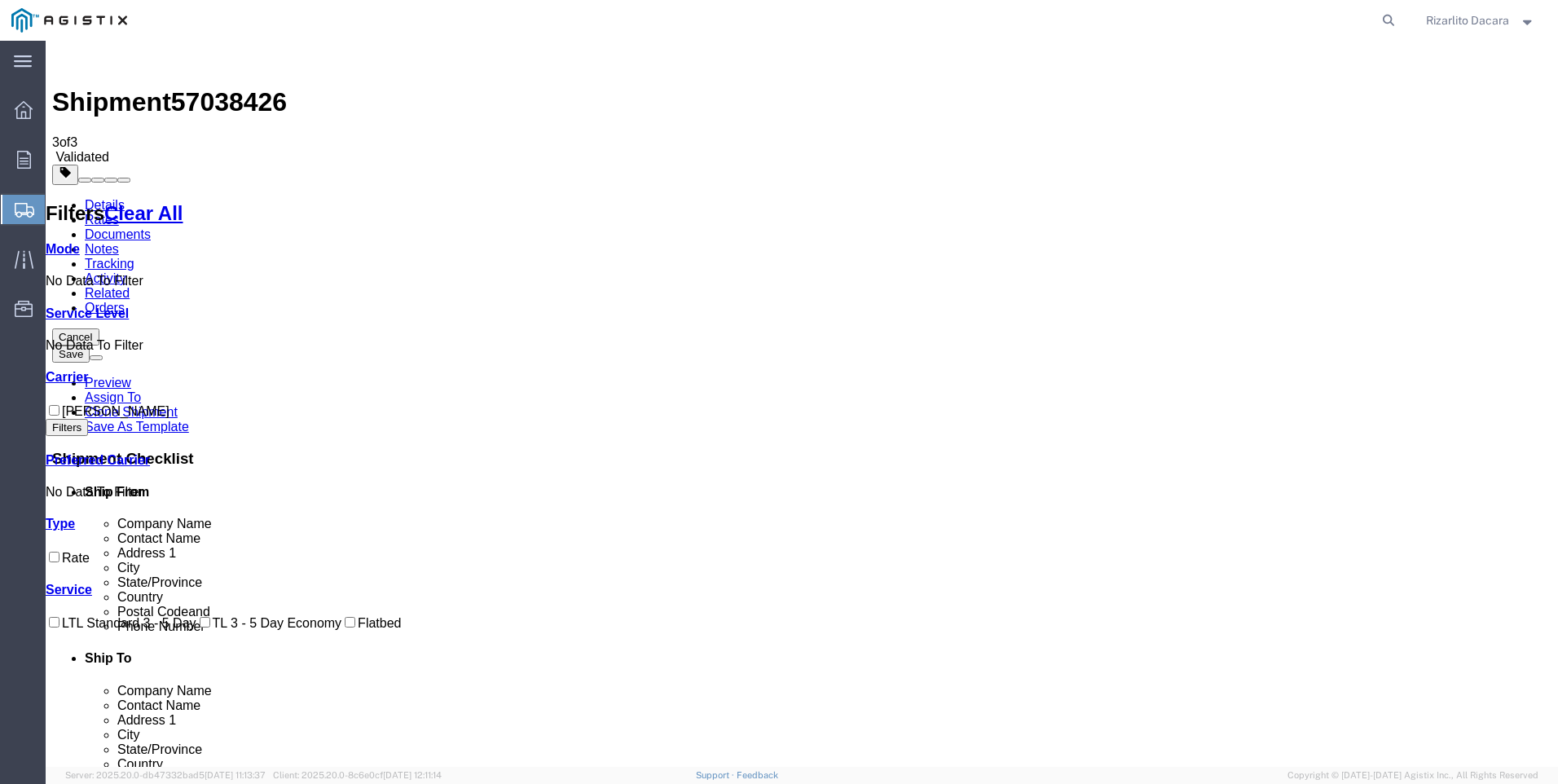
checkbox input "true"
